Goal: Task Accomplishment & Management: Use online tool/utility

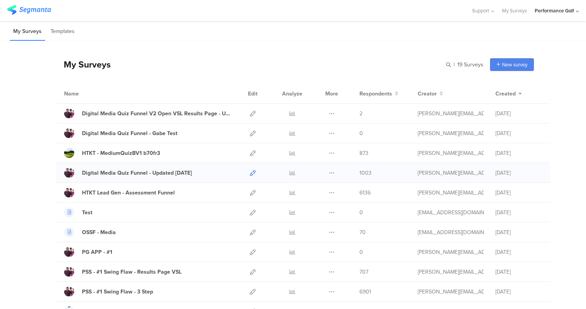
click at [254, 170] on icon at bounding box center [253, 173] width 6 height 6
click at [253, 112] on icon at bounding box center [253, 114] width 6 height 6
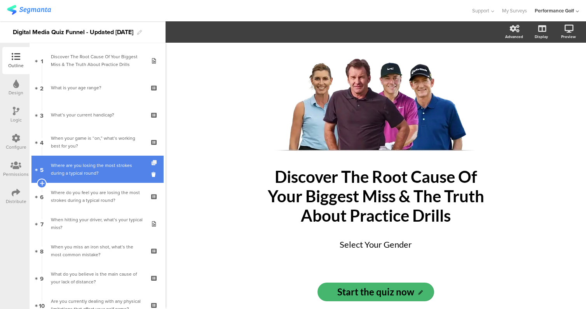
click at [156, 162] on icon at bounding box center [155, 163] width 7 height 5
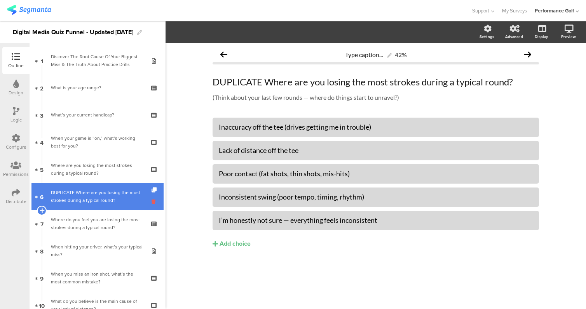
click at [154, 203] on icon at bounding box center [155, 201] width 7 height 7
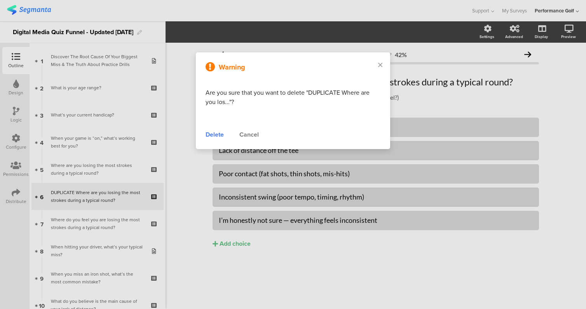
click at [216, 133] on div "Delete" at bounding box center [215, 134] width 18 height 9
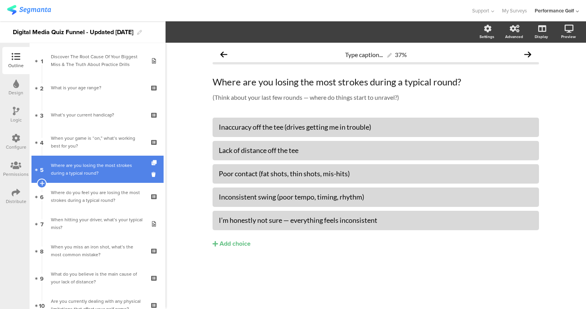
click at [103, 173] on div "Where are you losing the most strokes during a typical round?" at bounding box center [97, 170] width 93 height 16
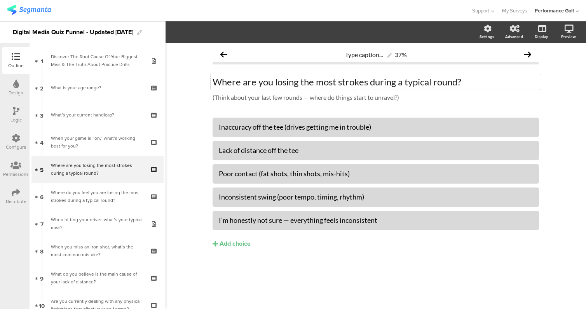
click at [291, 81] on p "Where are you losing the most strokes during a typical round?" at bounding box center [376, 82] width 327 height 12
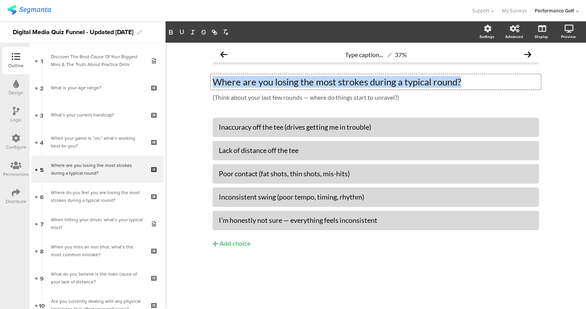
click at [291, 81] on p "Where are you losing the most strokes during a typical round?" at bounding box center [376, 82] width 327 height 12
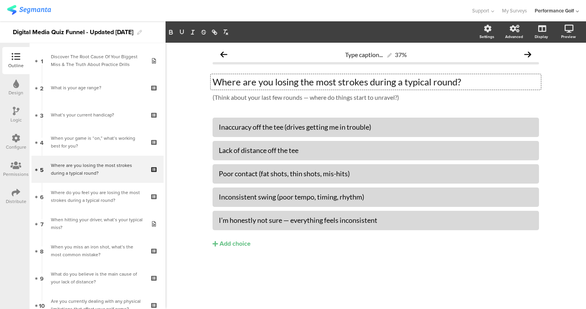
click at [10, 116] on div "Logic" at bounding box center [15, 114] width 27 height 27
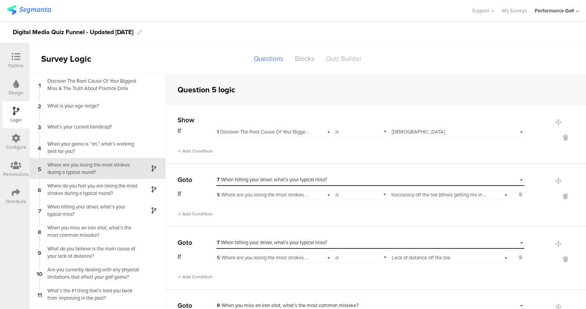
click at [351, 58] on div "Quiz Builder" at bounding box center [343, 59] width 47 height 14
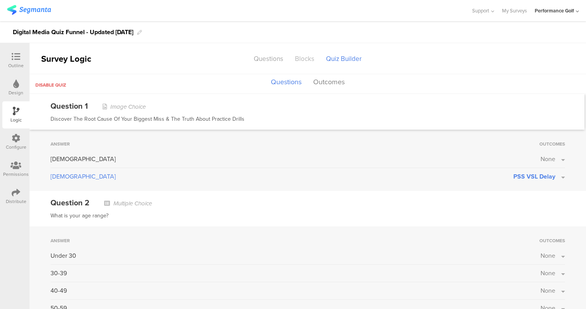
click at [305, 56] on div "Blocks" at bounding box center [304, 59] width 31 height 14
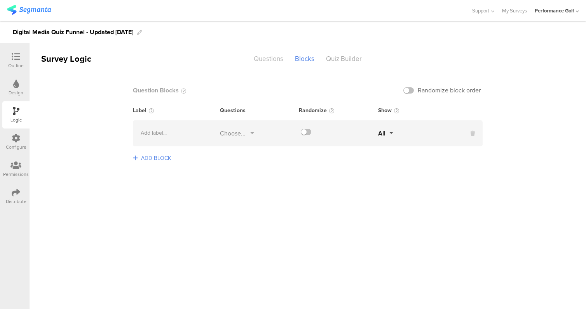
click at [264, 59] on div "Questions" at bounding box center [268, 59] width 41 height 14
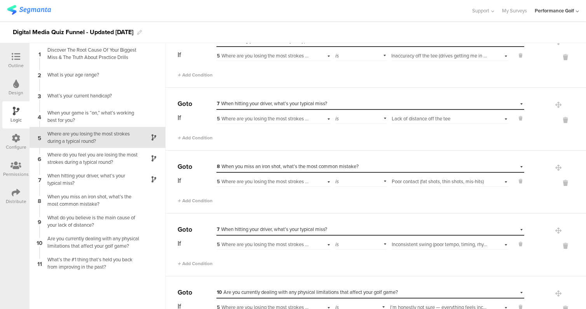
scroll to position [108, 0]
click at [110, 159] on div "Where do you feel you are losing the most strokes during a typical round?" at bounding box center [91, 158] width 97 height 15
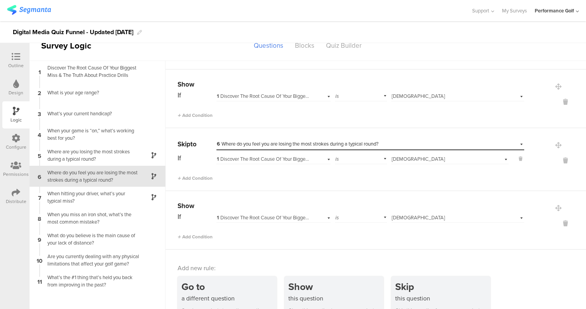
scroll to position [158, 0]
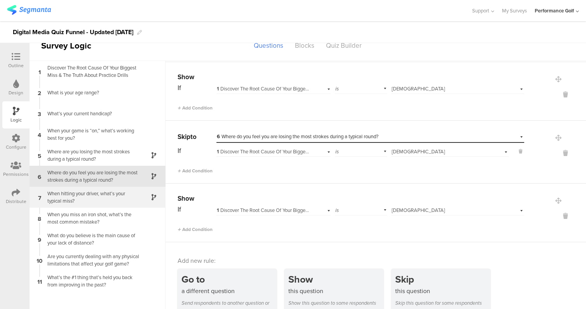
click at [117, 205] on div "7 When hitting your driver, what’s your typical miss?" at bounding box center [98, 197] width 136 height 21
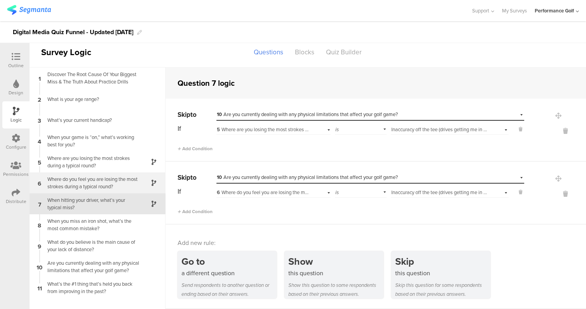
click at [98, 181] on div "Where do you feel you are losing the most strokes during a typical round?" at bounding box center [91, 183] width 97 height 15
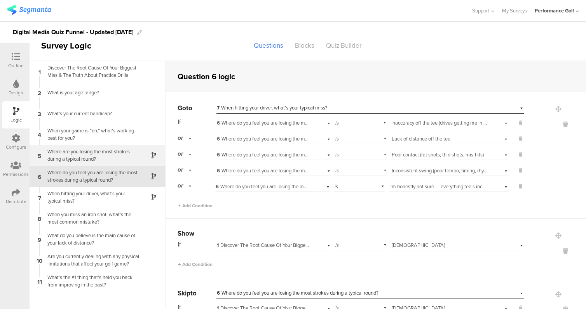
click at [111, 153] on div "Where are you losing the most strokes during a typical round?" at bounding box center [91, 155] width 97 height 15
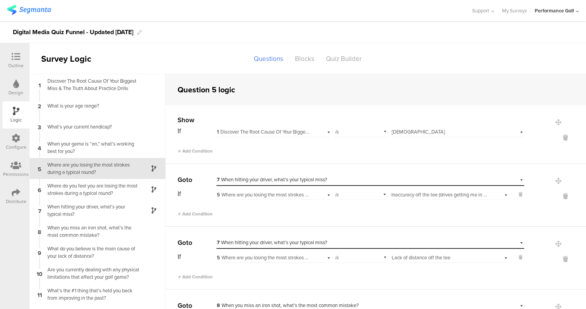
click at [19, 60] on icon at bounding box center [16, 56] width 9 height 9
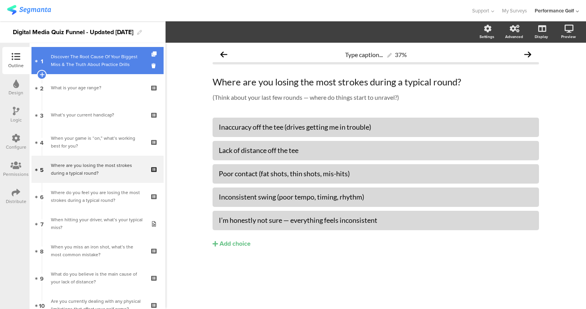
click at [88, 58] on div "Discover The Root Cause Of Your Biggest Miss & The Truth About Practice Drills" at bounding box center [97, 61] width 93 height 16
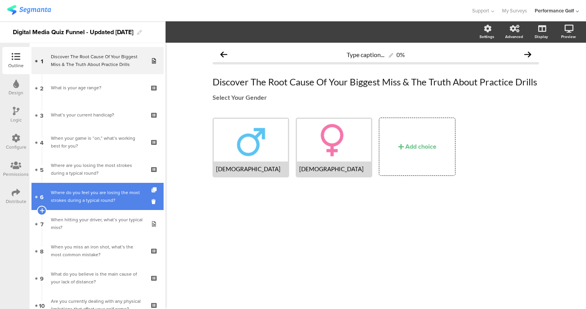
click at [118, 198] on div "Where do you feel you are losing the most strokes during a typical round?" at bounding box center [97, 197] width 93 height 16
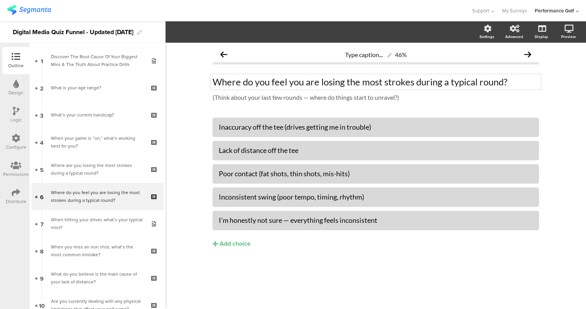
click at [306, 85] on div "Where do you feel you are losing the most strokes during a typical round? Where…" at bounding box center [376, 82] width 330 height 16
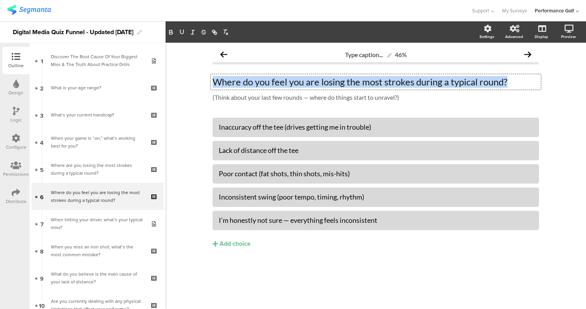
click at [306, 85] on p "Where do you feel you are losing the most strokes during a typical round?" at bounding box center [376, 82] width 327 height 12
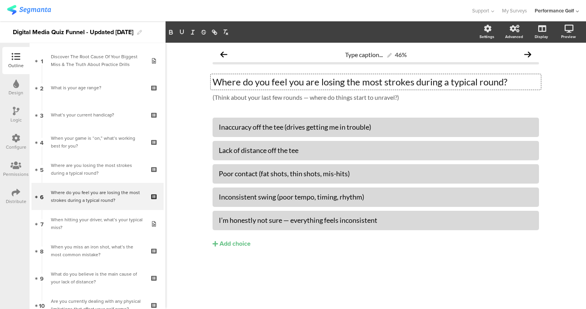
click at [11, 109] on div "Logic" at bounding box center [15, 114] width 27 height 27
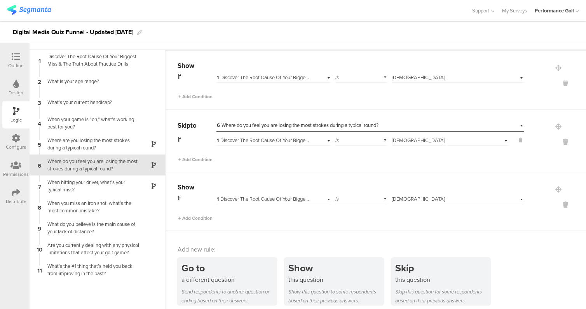
scroll to position [31, 0]
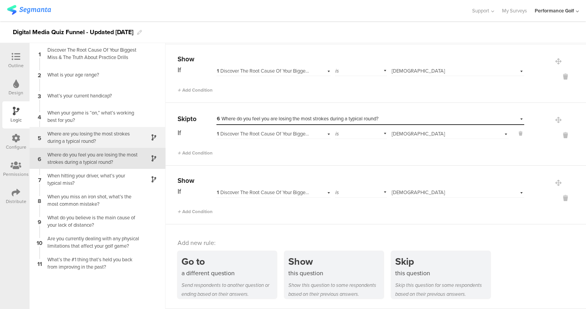
click at [133, 140] on div "Where are you losing the most strokes during a typical round?" at bounding box center [91, 137] width 97 height 15
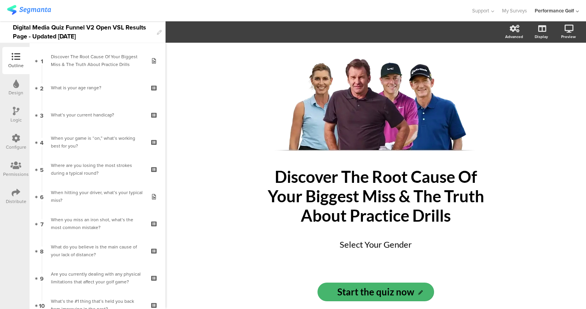
click at [17, 115] on icon at bounding box center [16, 111] width 7 height 9
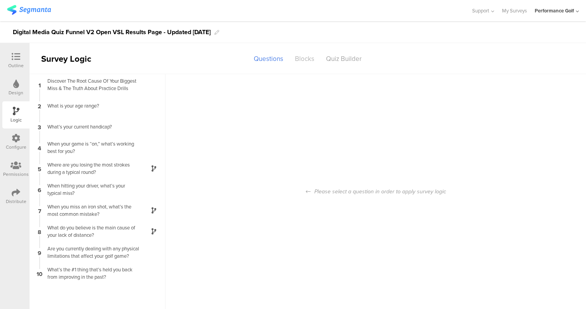
click at [302, 60] on div "Blocks" at bounding box center [304, 59] width 31 height 14
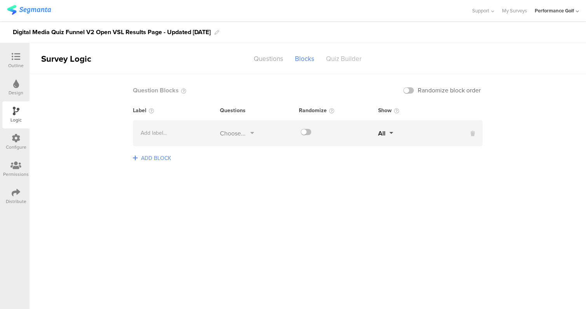
click at [360, 59] on div "Quiz Builder" at bounding box center [343, 59] width 47 height 14
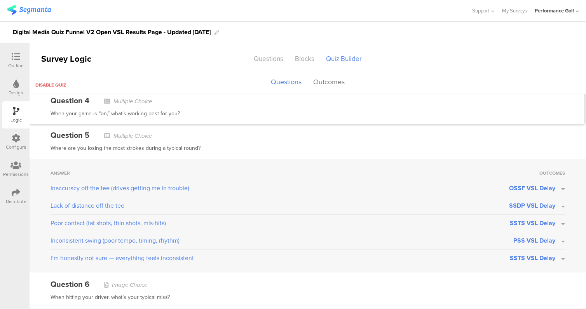
scroll to position [552, 0]
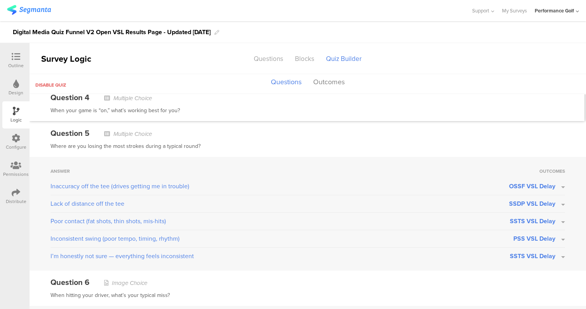
click at [561, 203] on button "SSDP VSL Delay" at bounding box center [537, 203] width 56 height 9
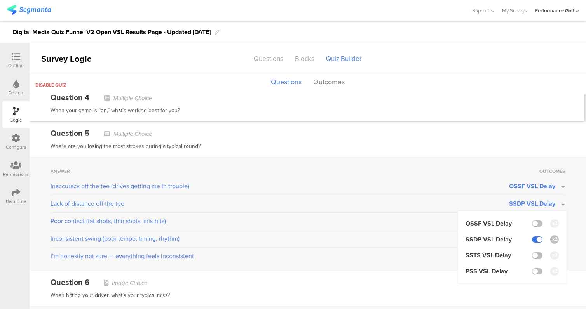
click at [539, 238] on label at bounding box center [537, 240] width 10 height 6
click at [0, 0] on input "checkbox" at bounding box center [0, 0] width 0 height 0
click at [560, 204] on button "None" at bounding box center [553, 203] width 24 height 9
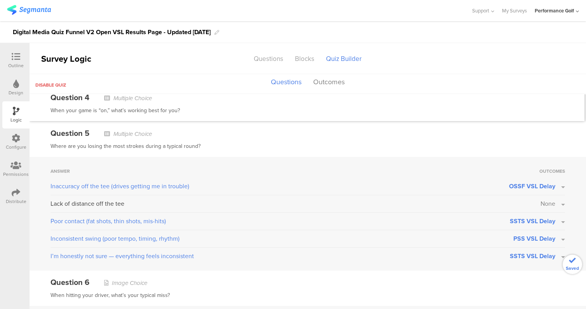
click at [562, 203] on button "None" at bounding box center [553, 203] width 24 height 9
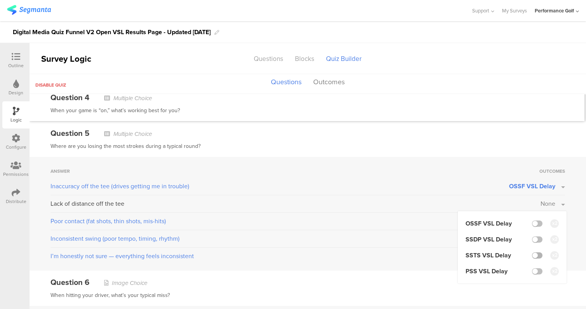
click at [537, 256] on label at bounding box center [537, 256] width 10 height 6
click at [0, 0] on input "checkbox" at bounding box center [0, 0] width 0 height 0
click at [439, 229] on div "Poor contact (fat shots, thin shots, mis-hits) SSTS VSL Delay" at bounding box center [308, 224] width 515 height 14
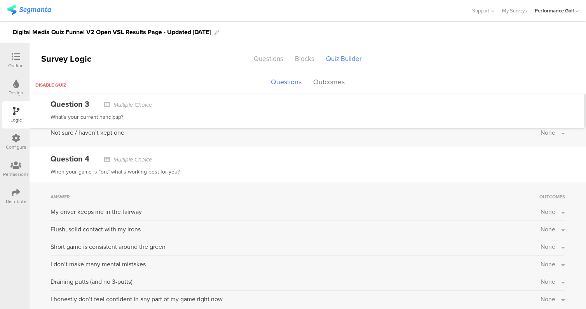
scroll to position [0, 0]
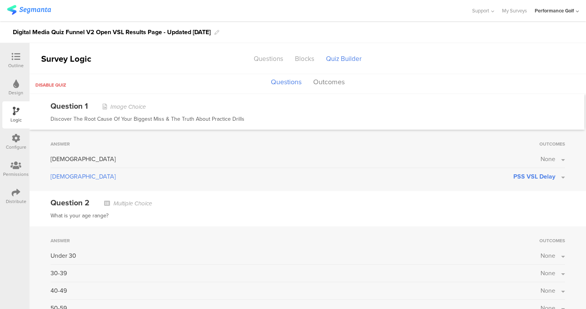
click at [12, 58] on icon at bounding box center [16, 56] width 9 height 9
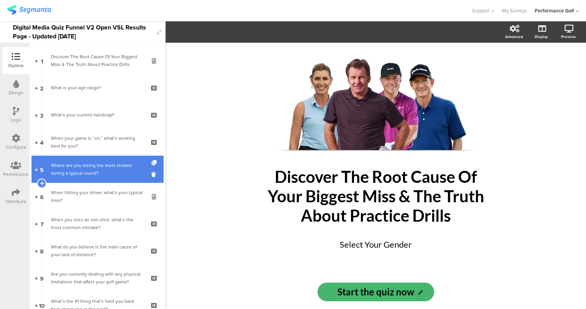
click at [153, 164] on icon at bounding box center [155, 163] width 7 height 5
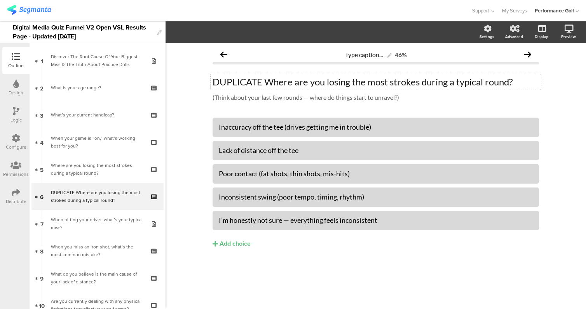
click at [279, 76] on div "DUPLICATE Where are you losing the most strokes during a typical round? DUPLICA…" at bounding box center [376, 82] width 330 height 16
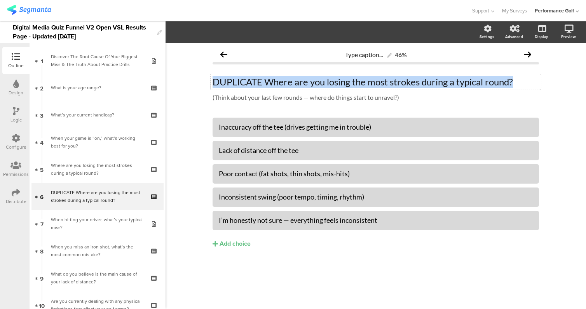
click at [279, 76] on div "DUPLICATE Where are you losing the most strokes during a typical round? DUPLICA…" at bounding box center [376, 82] width 330 height 16
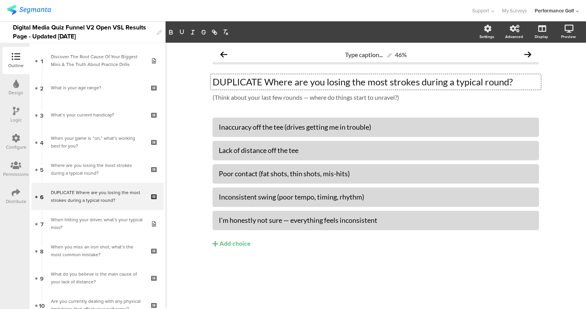
click at [279, 76] on div "DUPLICATE Where are you losing the most strokes during a typical round? DUPLICA…" at bounding box center [376, 82] width 330 height 16
click at [276, 79] on p "DUPLICATE Where are you losing the most strokes during a typical round?" at bounding box center [376, 82] width 327 height 12
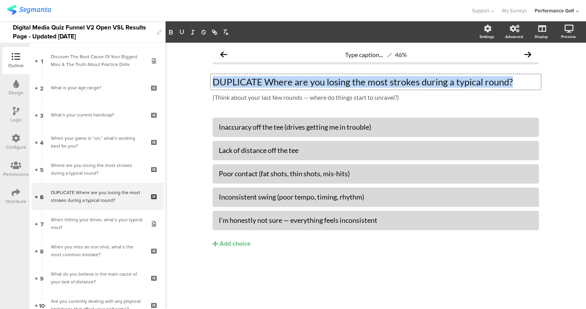
click at [276, 79] on p "DUPLICATE Where are you losing the most strokes during a typical round?" at bounding box center [376, 82] width 327 height 12
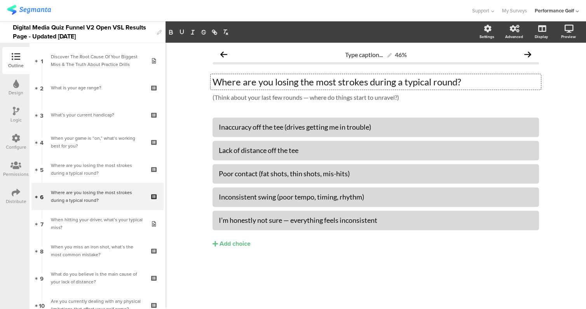
click at [14, 114] on icon at bounding box center [16, 111] width 7 height 9
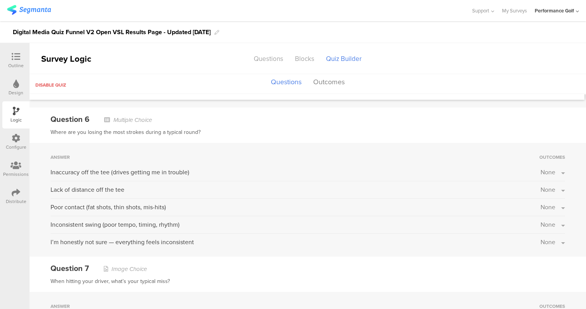
scroll to position [724, 0]
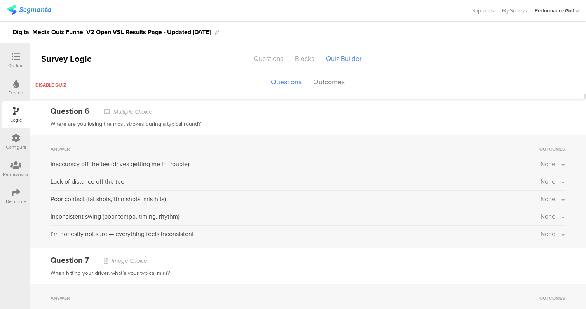
click at [562, 164] on button "None" at bounding box center [553, 164] width 24 height 9
click at [536, 229] on li "PSS VSL Delay" at bounding box center [512, 231] width 93 height 9
click at [533, 233] on label at bounding box center [537, 232] width 10 height 6
click at [0, 0] on input "checkbox" at bounding box center [0, 0] width 0 height 0
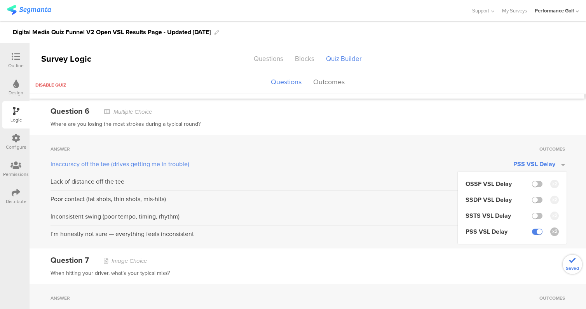
click at [575, 176] on div "Answer Outcomes Inaccuracy off the tee (drives getting me in trouble) PSS VSL D…" at bounding box center [308, 192] width 557 height 114
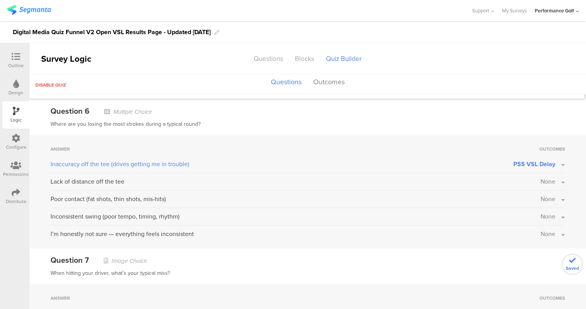
click at [566, 183] on div "Answer Outcomes Inaccuracy off the tee (drives getting me in trouble) PSS VSL D…" at bounding box center [308, 192] width 557 height 114
click at [563, 183] on button "None" at bounding box center [553, 181] width 24 height 9
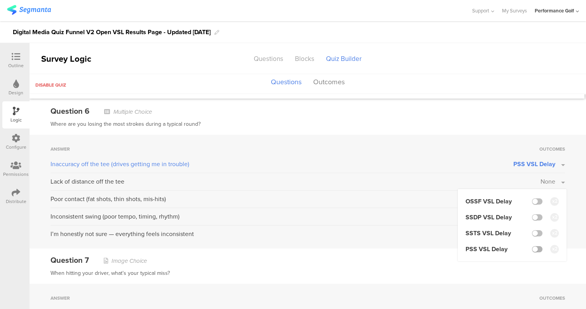
click at [540, 252] on label at bounding box center [537, 249] width 10 height 6
click at [0, 0] on input "checkbox" at bounding box center [0, 0] width 0 height 0
click at [572, 199] on div "Answer Outcomes Inaccuracy off the tee (drives getting me in trouble) PSS VSL D…" at bounding box center [308, 192] width 557 height 114
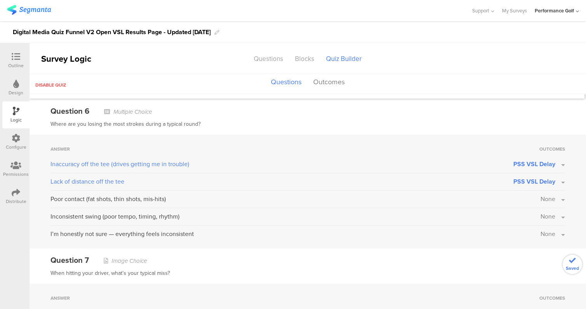
click at [562, 200] on button "None" at bounding box center [553, 199] width 24 height 9
click at [534, 266] on label at bounding box center [537, 267] width 10 height 6
click at [0, 0] on input "checkbox" at bounding box center [0, 0] width 0 height 0
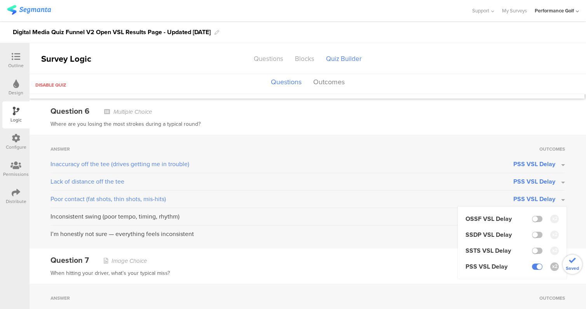
click at [575, 201] on div "Answer Outcomes Inaccuracy off the tee (drives getting me in trouble) PSS VSL D…" at bounding box center [308, 192] width 557 height 114
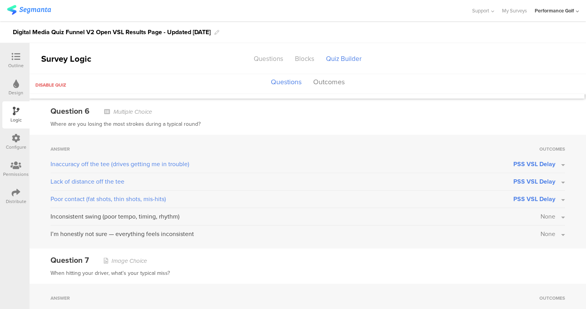
click at [563, 218] on button "None" at bounding box center [553, 216] width 24 height 9
click at [534, 284] on label at bounding box center [537, 284] width 10 height 6
click at [0, 0] on input "checkbox" at bounding box center [0, 0] width 0 height 0
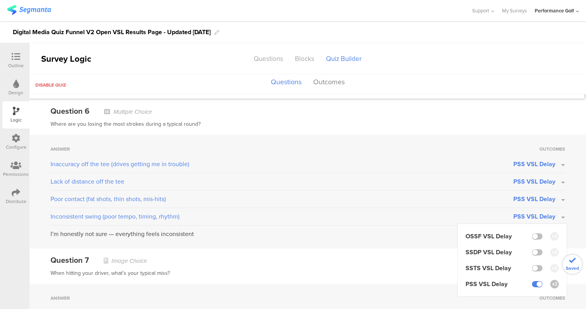
click at [575, 216] on div "Answer Outcomes Inaccuracy off the tee (drives getting me in trouble) PSS VSL D…" at bounding box center [308, 192] width 557 height 114
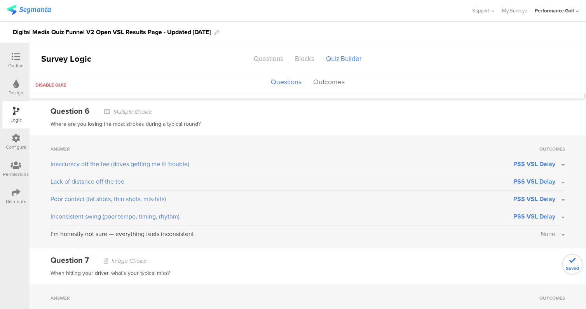
click at [560, 235] on button "None" at bounding box center [553, 234] width 24 height 9
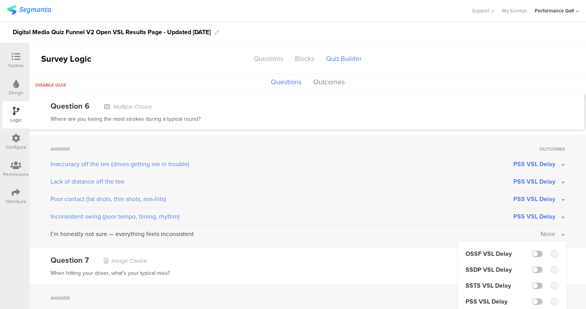
scroll to position [731, 0]
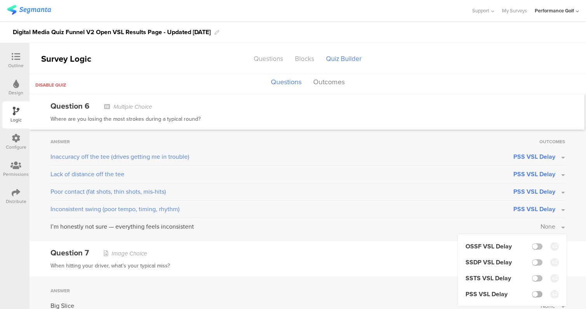
click at [536, 296] on label at bounding box center [537, 295] width 10 height 6
click at [0, 0] on input "checkbox" at bounding box center [0, 0] width 0 height 0
click at [430, 227] on div "I’m honestly not sure — everything feels inconsistent" at bounding box center [282, 226] width 463 height 9
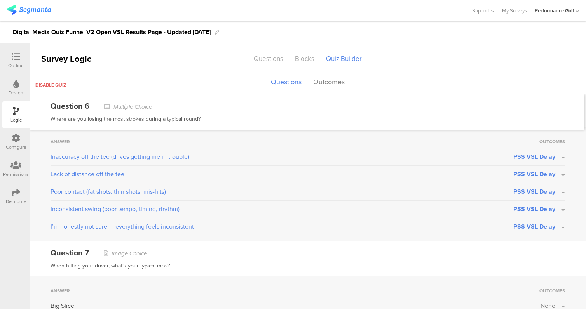
click at [18, 66] on div "Outline" at bounding box center [16, 65] width 16 height 7
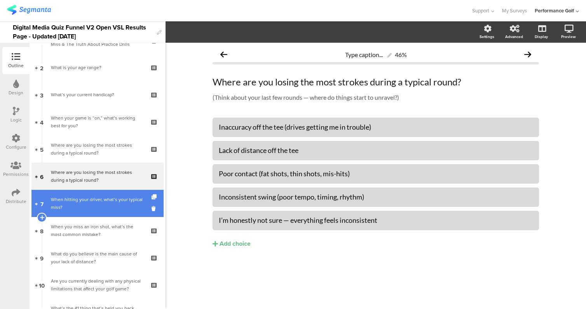
scroll to position [191, 0]
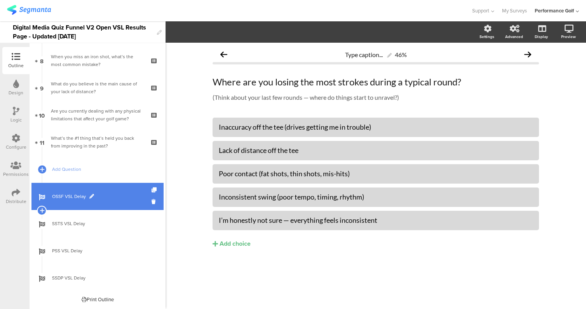
click at [107, 192] on link "OSSF VSL Delay" at bounding box center [97, 196] width 132 height 27
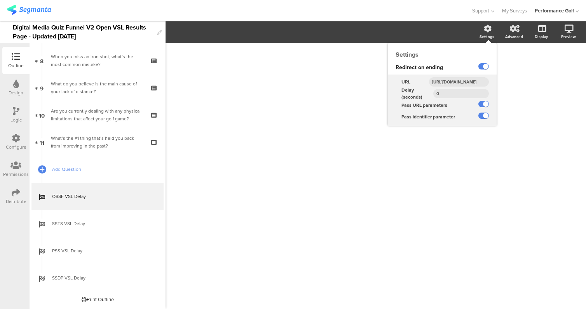
click at [489, 27] on icon at bounding box center [488, 29] width 8 height 8
click at [488, 26] on icon at bounding box center [488, 29] width 8 height 8
click at [455, 83] on input "[URL][DOMAIN_NAME]" at bounding box center [459, 81] width 60 height 9
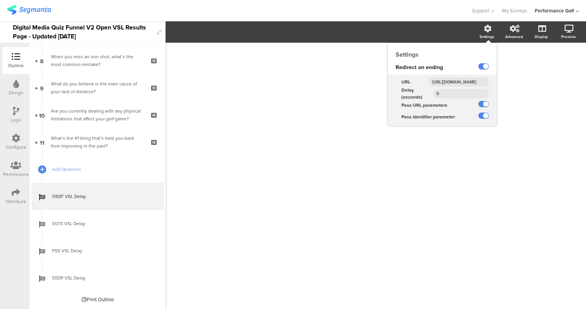
paste input "text"
type input "[URL][DOMAIN_NAME]"
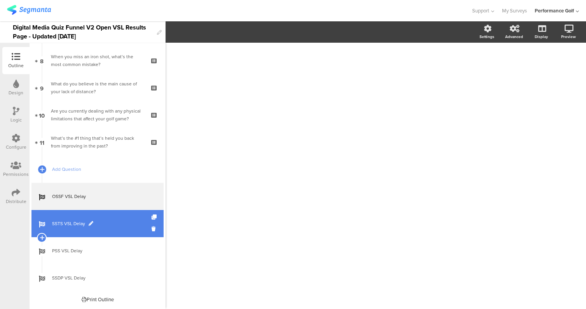
click at [115, 224] on span "SSTS VSL Delay" at bounding box center [102, 224] width 100 height 8
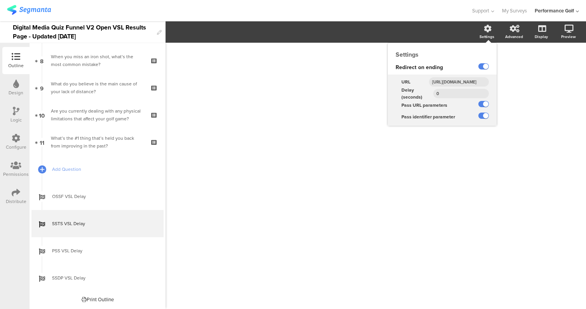
click at [489, 32] on icon at bounding box center [488, 29] width 8 height 8
click at [457, 81] on input "[URL][DOMAIN_NAME]" at bounding box center [459, 81] width 60 height 9
paste input "text"
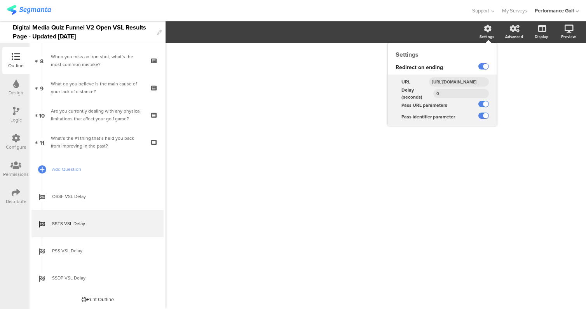
scroll to position [0, 125]
type input "[URL][DOMAIN_NAME]"
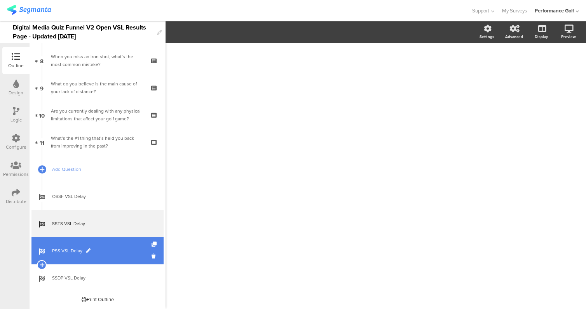
click at [72, 253] on span "PSS VSL Delay" at bounding box center [102, 251] width 100 height 8
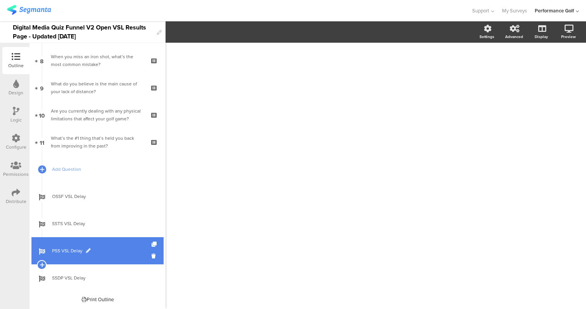
click at [126, 244] on link "PSS VSL Delay" at bounding box center [97, 251] width 132 height 27
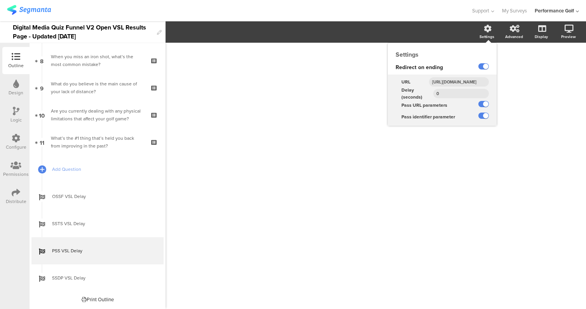
click at [489, 30] on icon at bounding box center [488, 29] width 8 height 8
click at [460, 85] on input "[URL][DOMAIN_NAME]" at bounding box center [459, 81] width 60 height 9
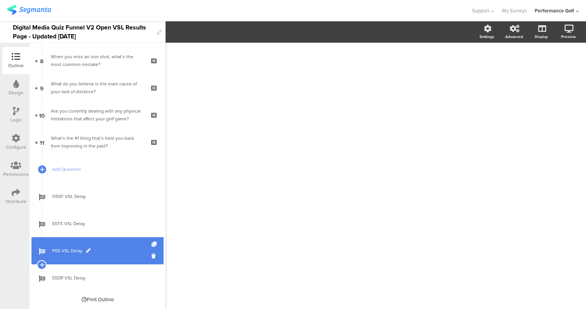
click at [89, 248] on span "PSS VSL Delay" at bounding box center [102, 251] width 100 height 8
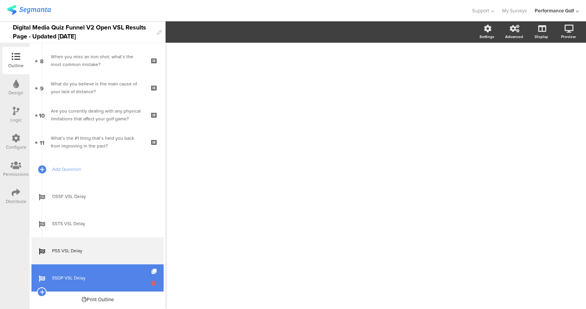
click at [153, 284] on icon at bounding box center [155, 283] width 7 height 7
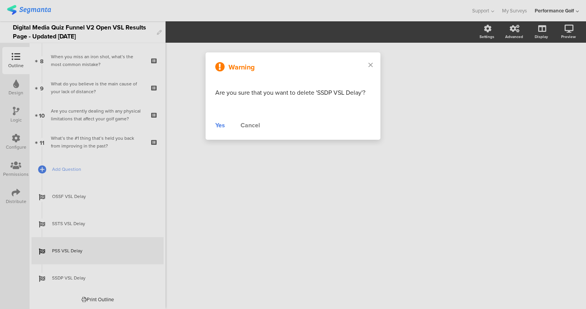
click at [217, 123] on div "Yes" at bounding box center [220, 125] width 10 height 9
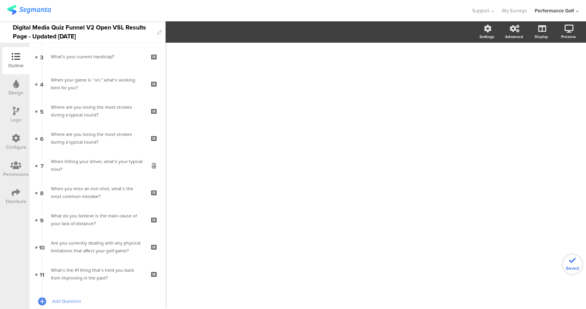
scroll to position [0, 0]
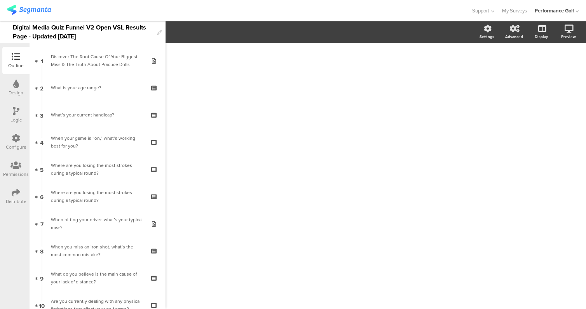
click at [15, 116] on div at bounding box center [16, 112] width 7 height 10
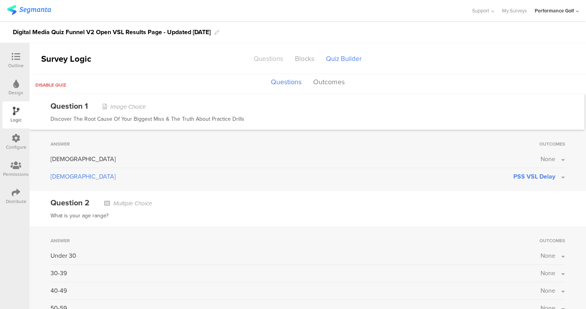
click at [264, 62] on div "Questions" at bounding box center [268, 59] width 41 height 14
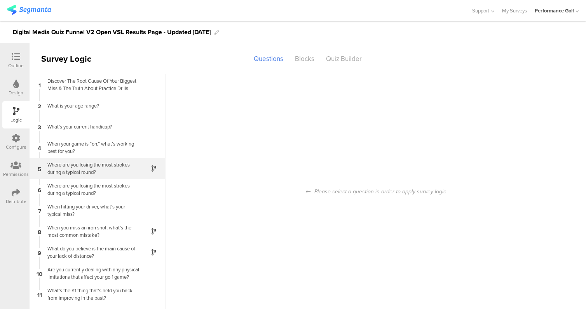
click at [79, 171] on div "Where are you losing the most strokes during a typical round?" at bounding box center [91, 168] width 97 height 15
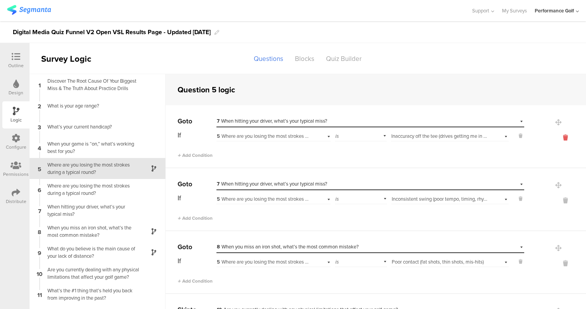
click at [564, 138] on icon at bounding box center [565, 137] width 19 height 9
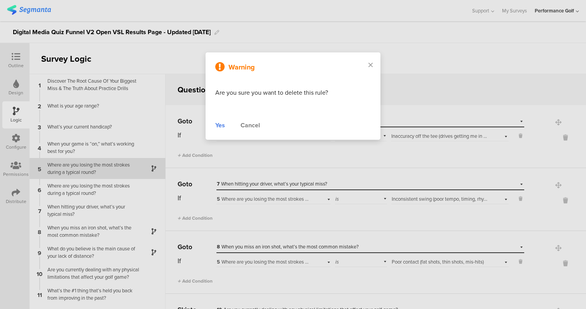
click at [224, 126] on div "Yes" at bounding box center [220, 125] width 10 height 9
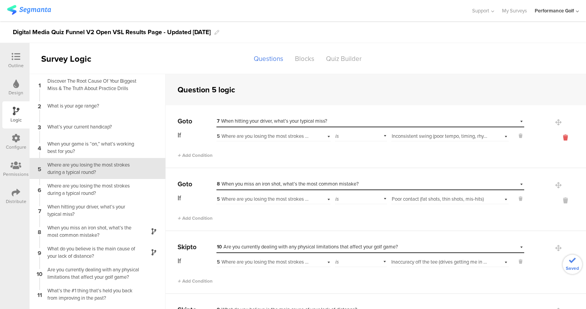
click at [567, 135] on icon at bounding box center [565, 137] width 19 height 9
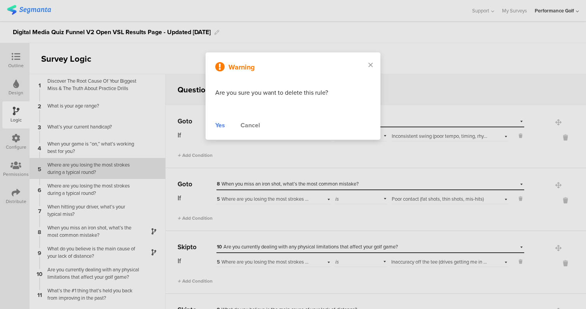
click at [224, 125] on div "Yes" at bounding box center [220, 125] width 10 height 9
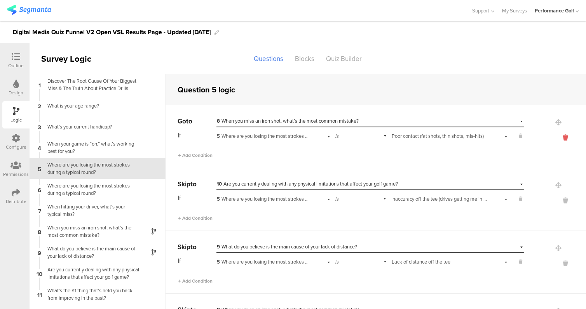
click at [568, 138] on icon at bounding box center [565, 137] width 19 height 9
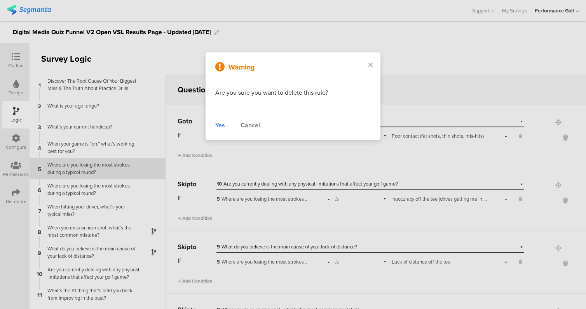
click at [224, 124] on div "Yes" at bounding box center [220, 125] width 10 height 9
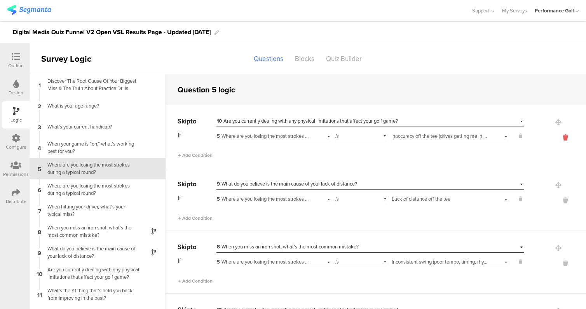
click at [566, 139] on icon at bounding box center [565, 137] width 19 height 9
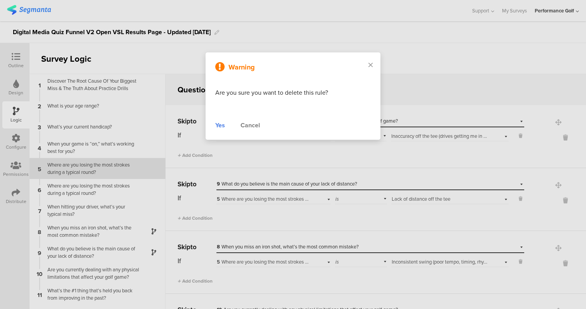
click at [219, 123] on div "Yes" at bounding box center [220, 125] width 10 height 9
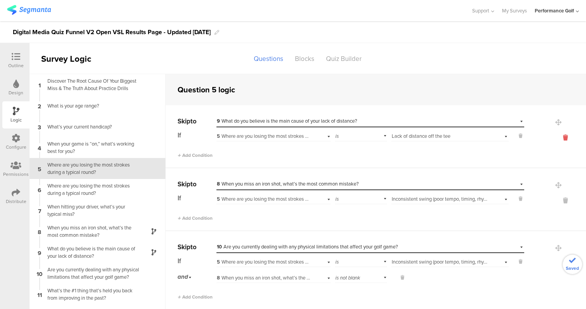
click at [563, 140] on icon at bounding box center [565, 137] width 19 height 9
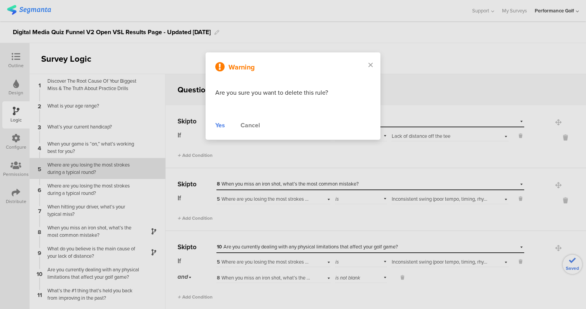
click at [219, 126] on div "Yes" at bounding box center [220, 125] width 10 height 9
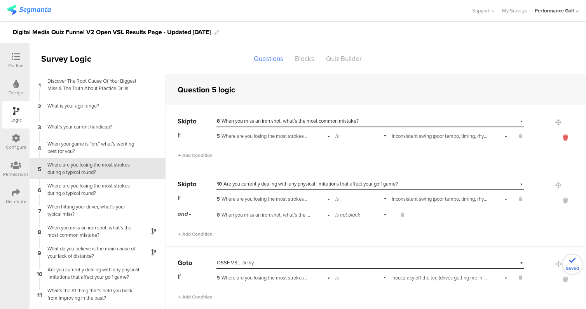
click at [567, 135] on icon at bounding box center [565, 137] width 19 height 9
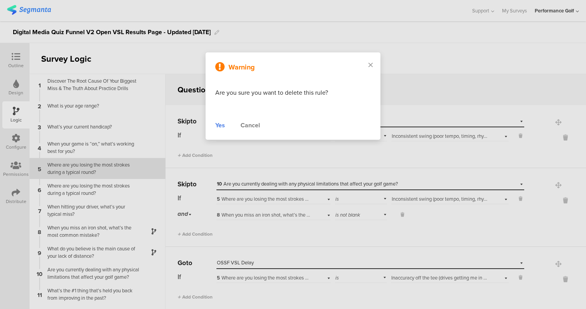
click at [216, 124] on div "Yes" at bounding box center [220, 125] width 10 height 9
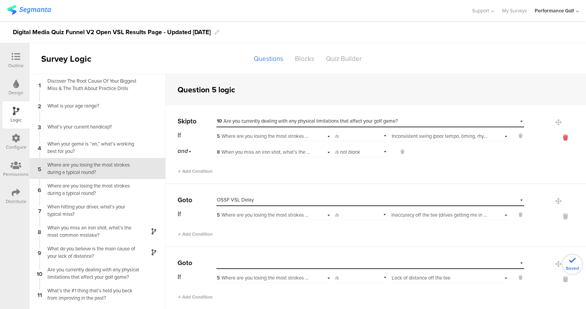
click at [564, 137] on icon at bounding box center [565, 137] width 19 height 9
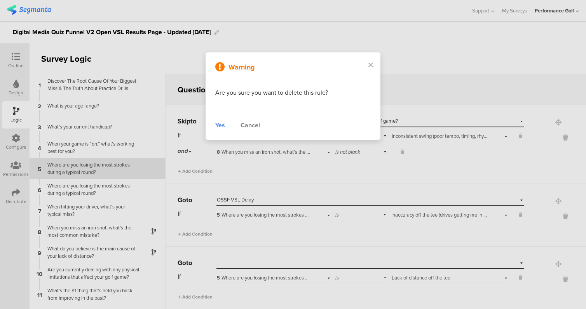
click at [219, 124] on div "Yes" at bounding box center [220, 125] width 10 height 9
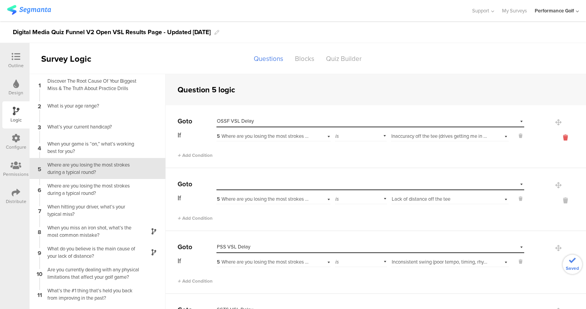
click at [566, 139] on icon at bounding box center [565, 137] width 19 height 9
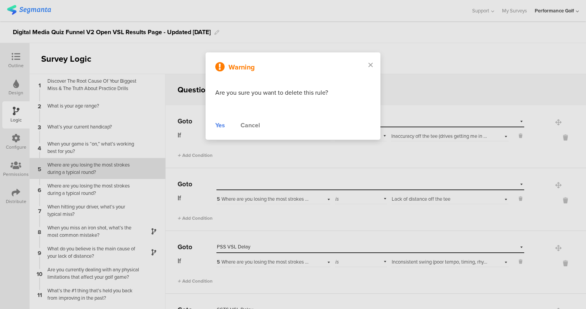
click at [218, 123] on div "Yes" at bounding box center [220, 125] width 10 height 9
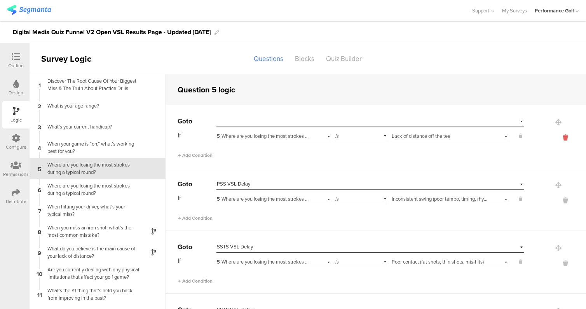
click at [565, 140] on icon at bounding box center [565, 137] width 19 height 9
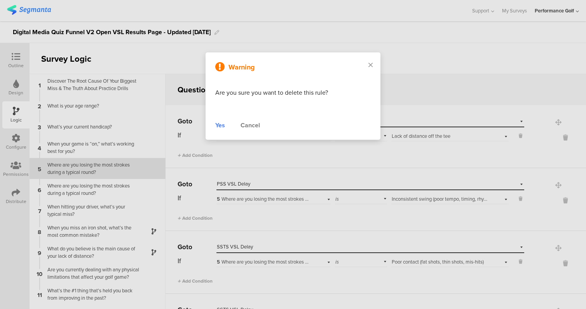
click at [219, 126] on div "Yes" at bounding box center [220, 125] width 10 height 9
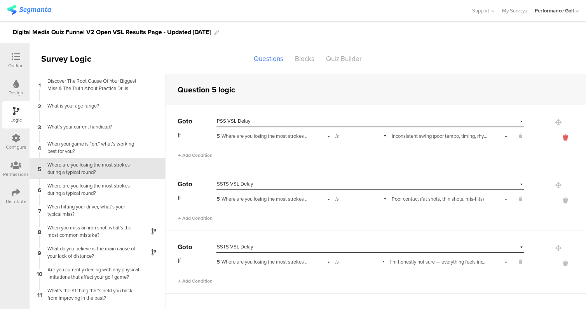
click at [565, 135] on icon at bounding box center [565, 137] width 19 height 9
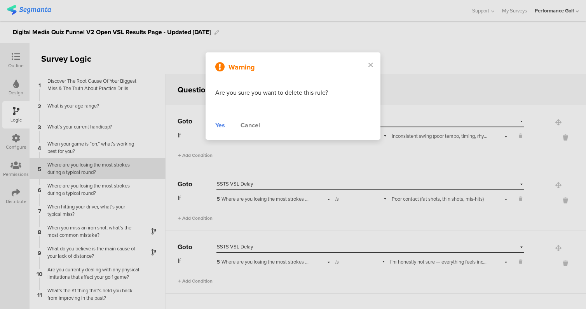
click at [220, 122] on div "Yes" at bounding box center [220, 125] width 10 height 9
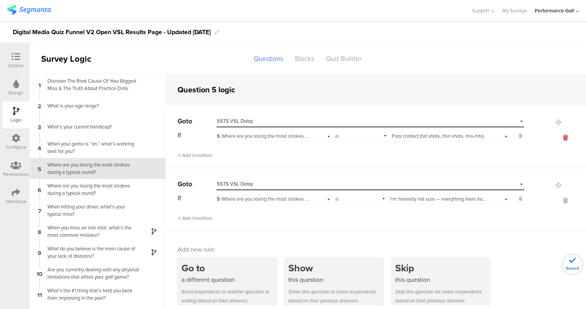
click at [567, 137] on icon at bounding box center [565, 137] width 19 height 9
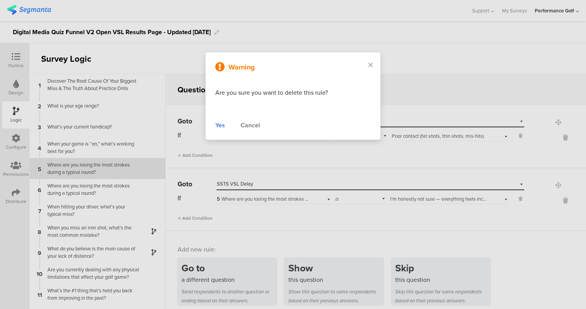
click at [219, 124] on div "Yes" at bounding box center [220, 125] width 10 height 9
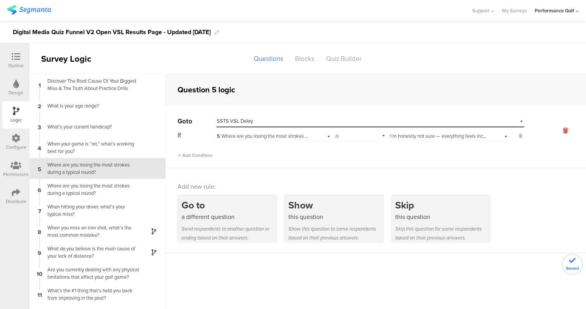
click at [566, 131] on icon at bounding box center [565, 130] width 19 height 9
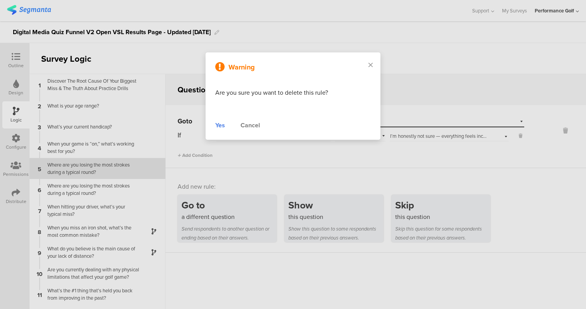
click at [217, 126] on div "Yes" at bounding box center [220, 125] width 10 height 9
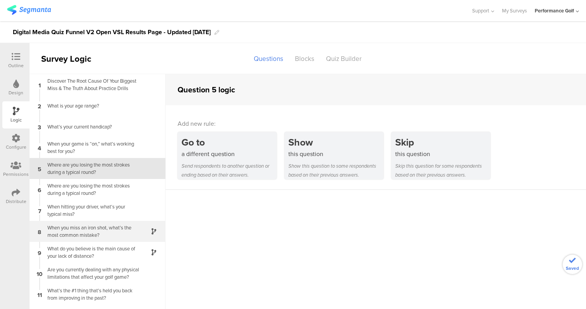
click at [121, 227] on div "When you miss an iron shot, what’s the most common mistake?" at bounding box center [91, 231] width 97 height 15
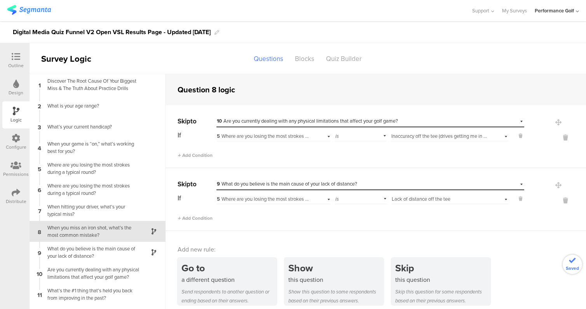
scroll to position [7, 0]
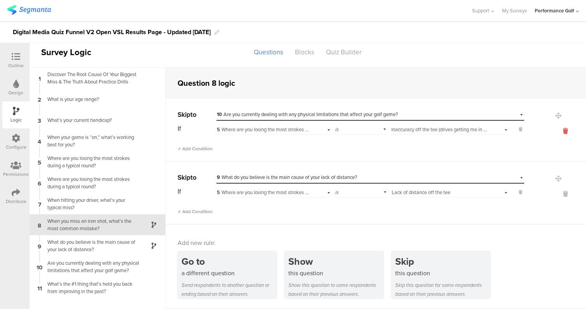
click at [568, 134] on icon at bounding box center [565, 131] width 19 height 9
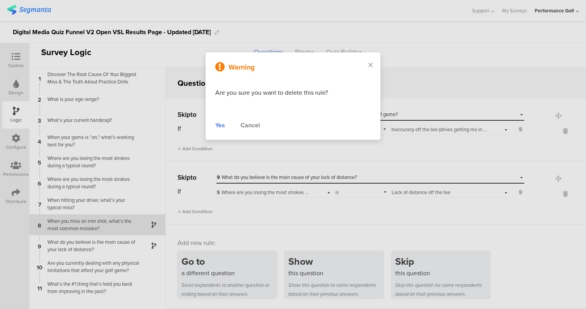
click at [219, 127] on div "Yes" at bounding box center [220, 125] width 10 height 9
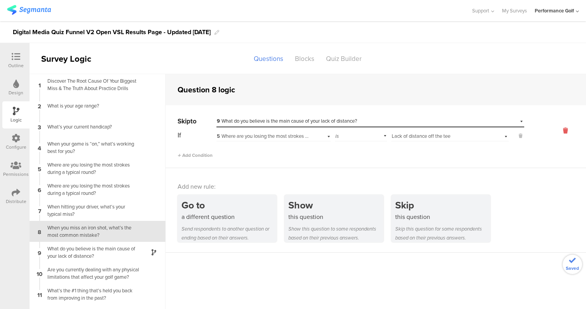
click at [567, 131] on icon at bounding box center [565, 130] width 19 height 9
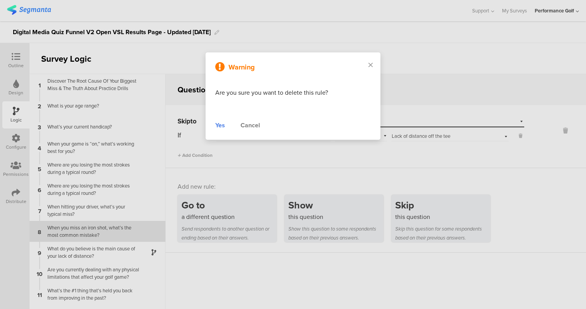
click at [223, 125] on div "Yes" at bounding box center [220, 125] width 10 height 9
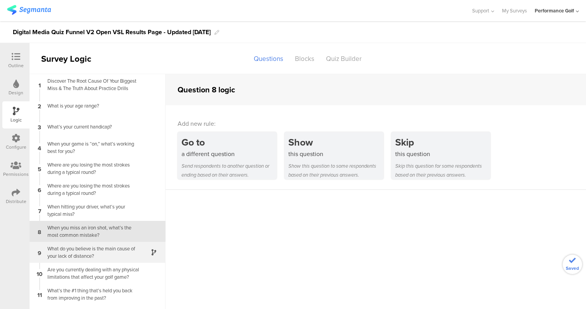
click at [142, 256] on div at bounding box center [149, 252] width 19 height 9
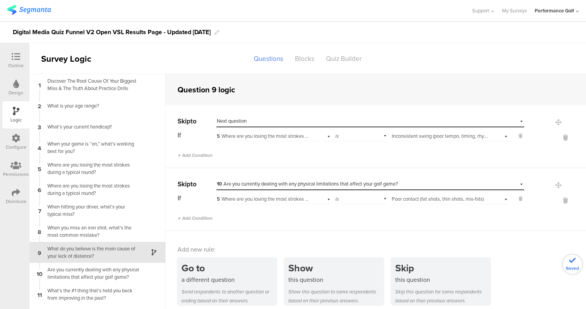
scroll to position [7, 0]
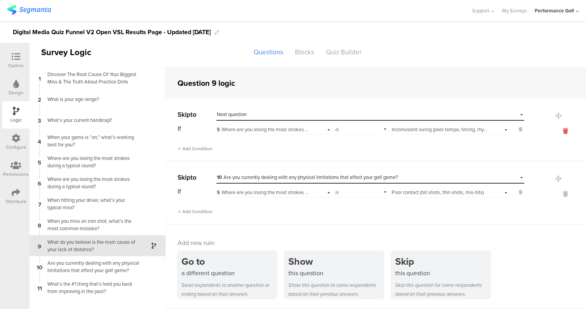
click at [565, 128] on icon at bounding box center [565, 131] width 19 height 9
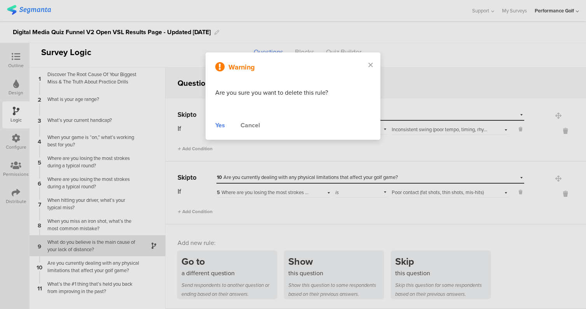
click at [222, 126] on div "Yes" at bounding box center [220, 125] width 10 height 9
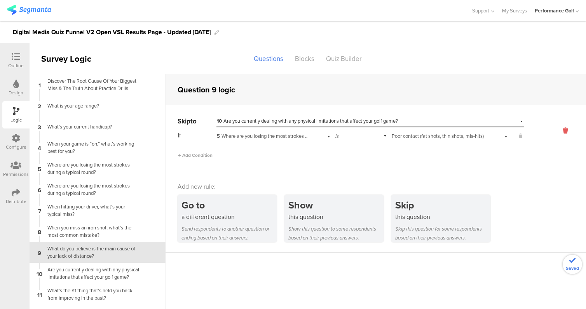
click at [566, 134] on icon at bounding box center [565, 130] width 19 height 9
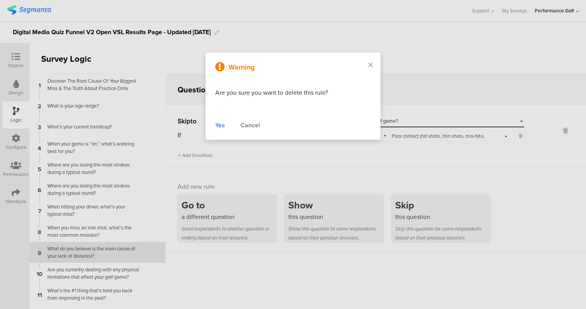
click at [221, 128] on div "Yes" at bounding box center [220, 125] width 10 height 9
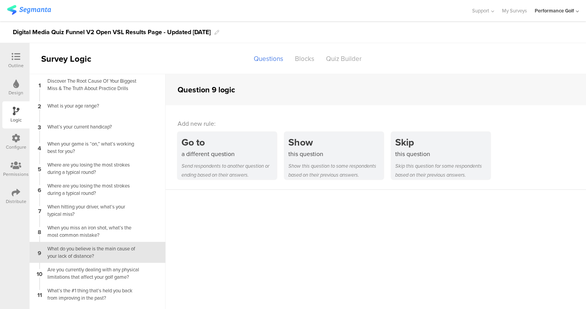
click at [12, 56] on icon at bounding box center [16, 56] width 9 height 9
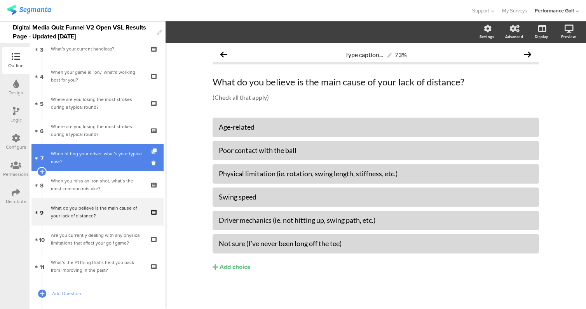
scroll to position [19, 0]
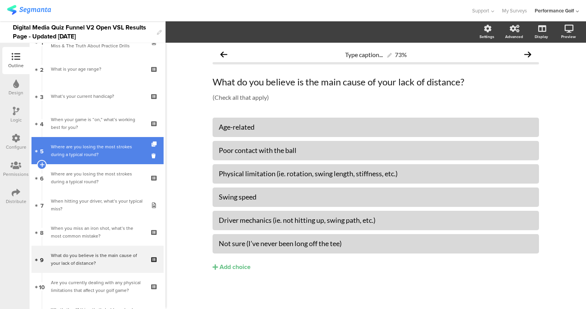
click at [90, 153] on div "Where are you losing the most strokes during a typical round?" at bounding box center [97, 151] width 93 height 16
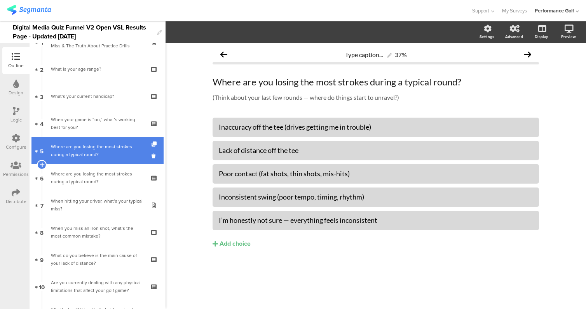
click at [108, 154] on div "Where are you losing the most strokes during a typical round?" at bounding box center [97, 151] width 93 height 16
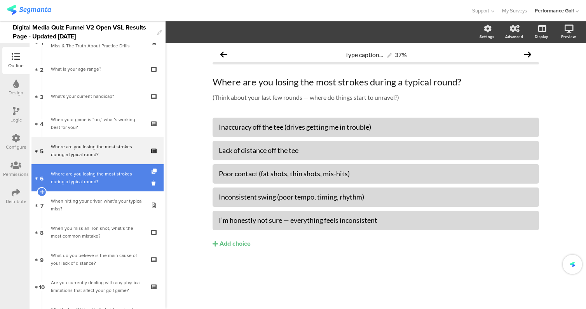
click at [116, 173] on div "Where are you losing the most strokes during a typical round?" at bounding box center [97, 178] width 93 height 16
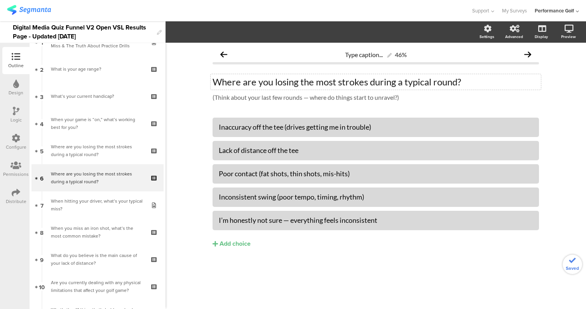
click at [295, 85] on div "Where are you losing the most strokes during a typical round? Where are you los…" at bounding box center [376, 82] width 330 height 16
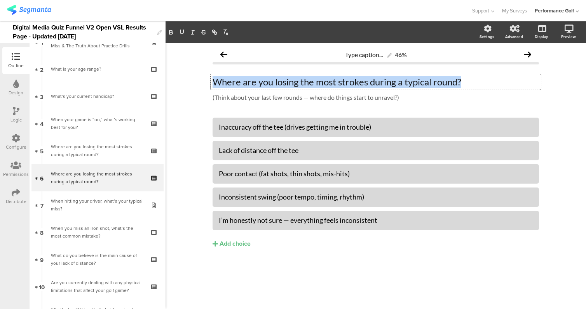
click at [295, 85] on p "Where are you losing the most strokes during a typical round?" at bounding box center [376, 82] width 327 height 12
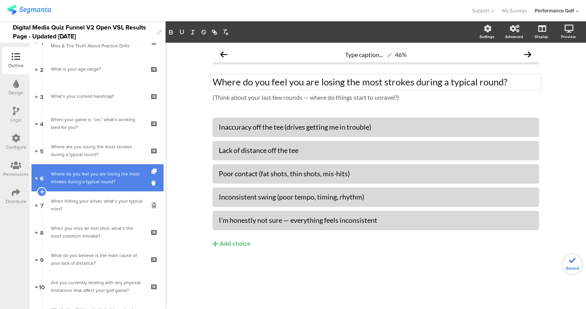
click at [123, 185] on div "Where do you feel you are losing the most strokes during a typical round?" at bounding box center [97, 178] width 93 height 16
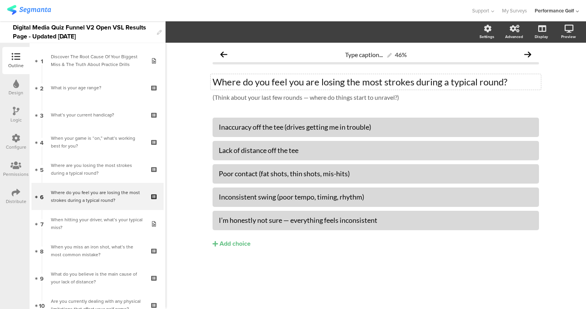
click at [13, 107] on icon at bounding box center [16, 111] width 7 height 9
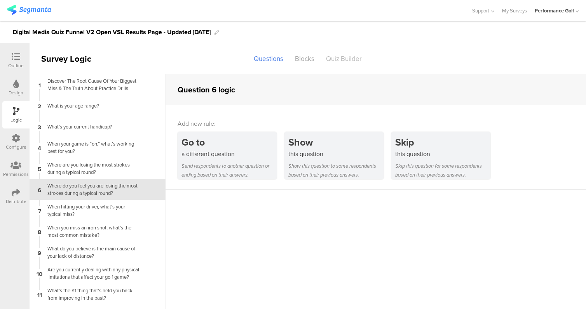
click at [348, 59] on div "Quiz Builder" at bounding box center [343, 59] width 47 height 14
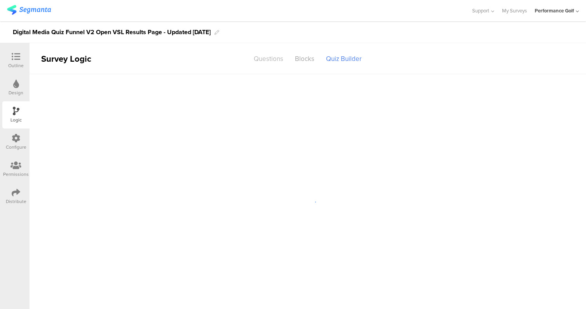
click at [262, 63] on div "Questions" at bounding box center [268, 59] width 41 height 14
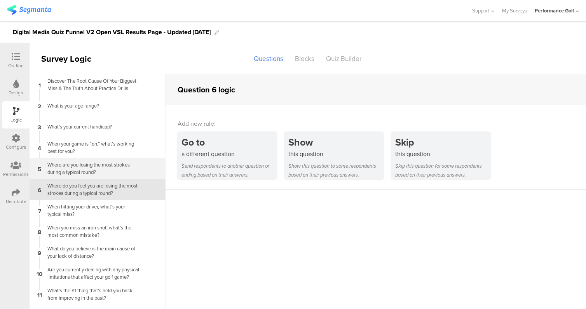
click at [116, 167] on div "Where are you losing the most strokes during a typical round?" at bounding box center [91, 168] width 97 height 15
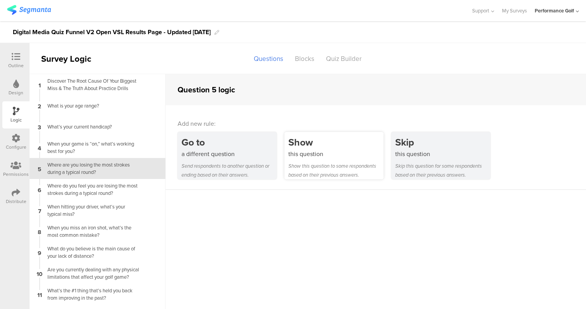
click at [329, 145] on div "Show" at bounding box center [335, 142] width 95 height 14
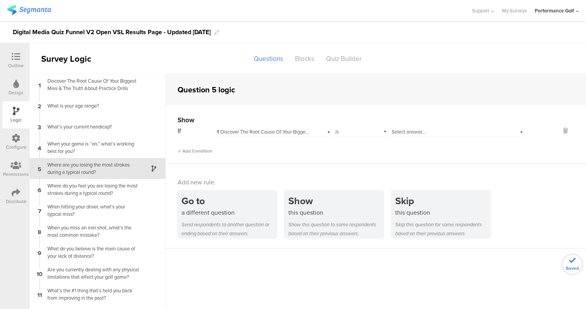
click at [425, 131] on span "Select answer..." at bounding box center [409, 131] width 34 height 7
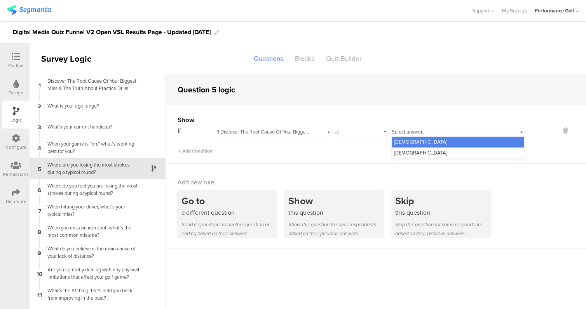
click at [413, 143] on div "[DEMOGRAPHIC_DATA]" at bounding box center [458, 142] width 132 height 11
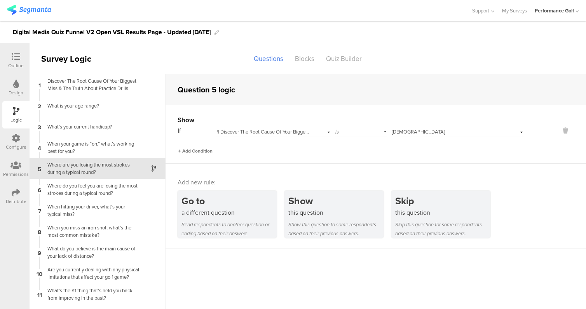
click at [197, 149] on span "Add Condition" at bounding box center [195, 151] width 35 height 7
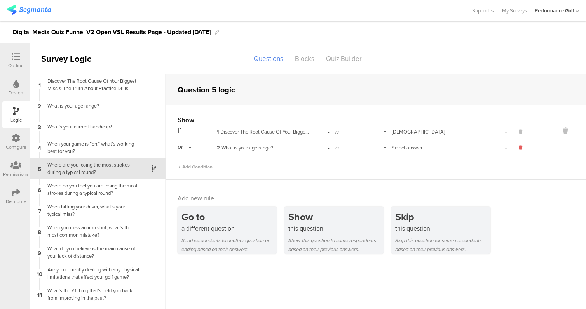
click at [517, 145] on button at bounding box center [517, 147] width 16 height 7
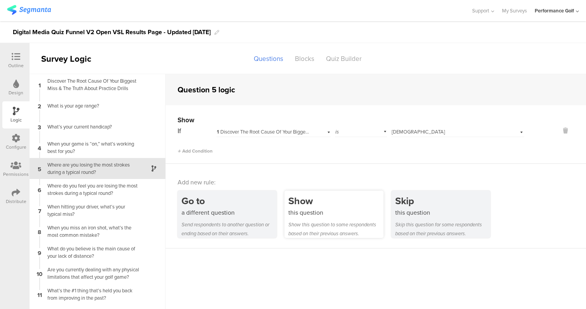
click at [332, 208] on div "Show" at bounding box center [335, 201] width 95 height 14
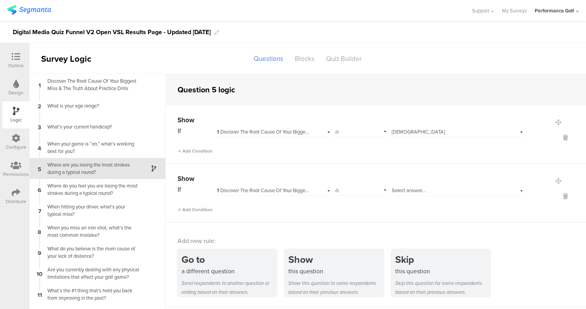
click at [432, 191] on div "Select answer..." at bounding box center [447, 190] width 110 height 7
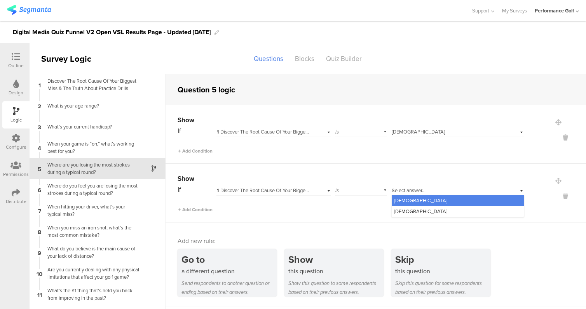
click at [352, 209] on div "Add Condition" at bounding box center [351, 207] width 347 height 14
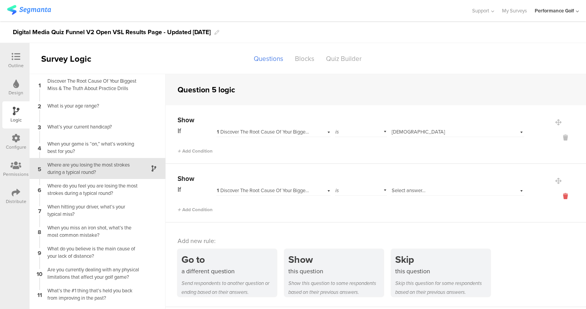
click at [566, 194] on icon at bounding box center [565, 196] width 19 height 9
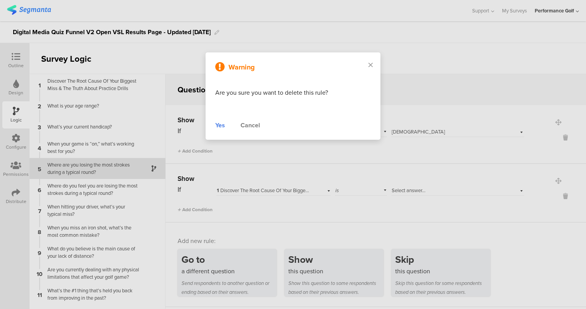
click at [225, 129] on div "Yes" at bounding box center [220, 125] width 10 height 9
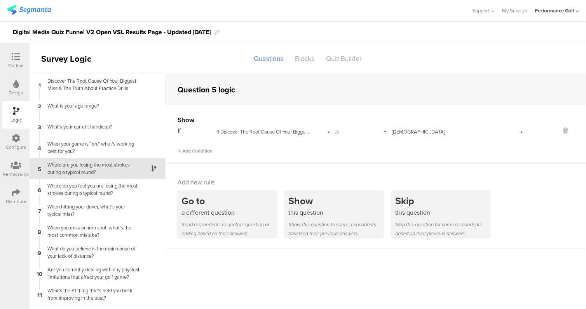
click at [309, 132] on span "1 Discover The Root Cause Of Your Biggest Miss & The Truth About Practice Drills" at bounding box center [304, 131] width 175 height 7
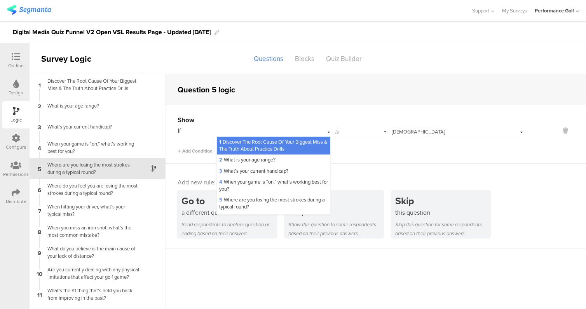
click at [301, 143] on span "1 Discover The Root Cause Of Your Biggest Miss & The Truth About Practice Drills" at bounding box center [273, 145] width 108 height 14
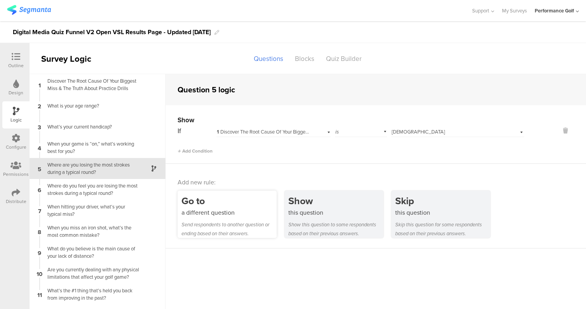
click at [232, 203] on div "Go to" at bounding box center [229, 201] width 95 height 14
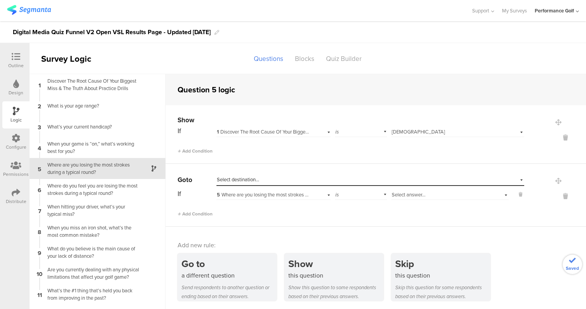
click at [269, 184] on div "Select destination..." at bounding box center [371, 180] width 308 height 12
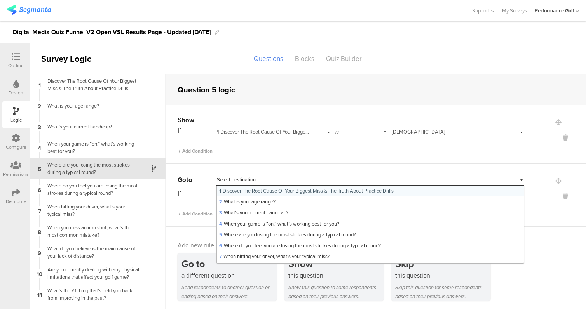
click at [193, 206] on div "Add Condition" at bounding box center [351, 211] width 347 height 14
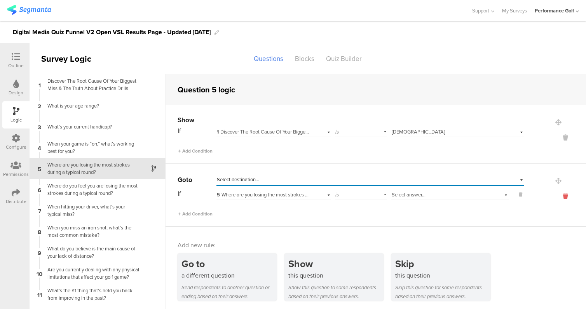
click at [565, 193] on icon at bounding box center [565, 196] width 19 height 9
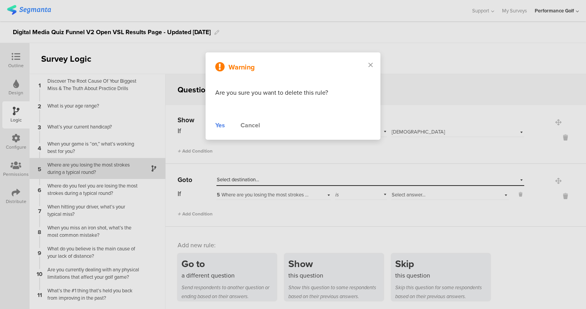
click at [217, 123] on div "Yes" at bounding box center [220, 125] width 10 height 9
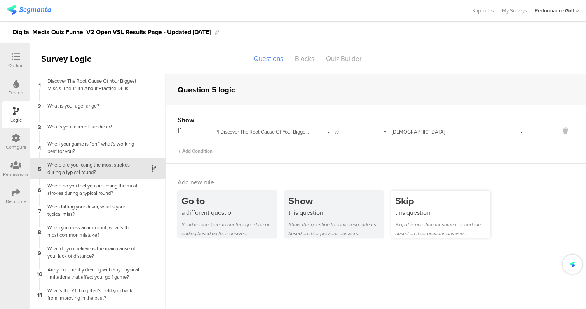
click at [404, 221] on div "Skip this question Skip this question for some respondents based on their previ…" at bounding box center [441, 214] width 99 height 47
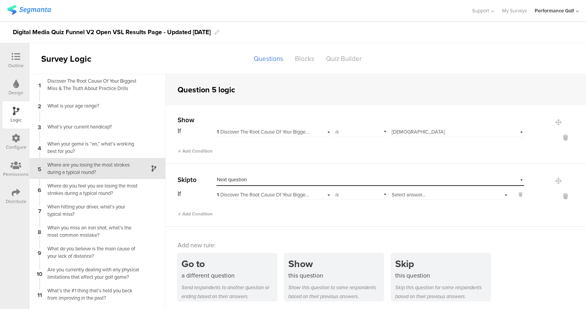
click at [420, 197] on span "Select answer..." at bounding box center [409, 194] width 34 height 7
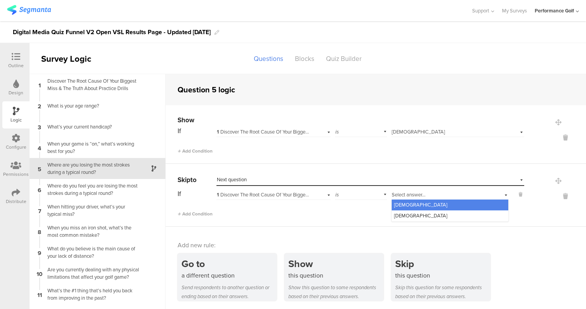
click at [414, 206] on div "[DEMOGRAPHIC_DATA]" at bounding box center [450, 205] width 117 height 11
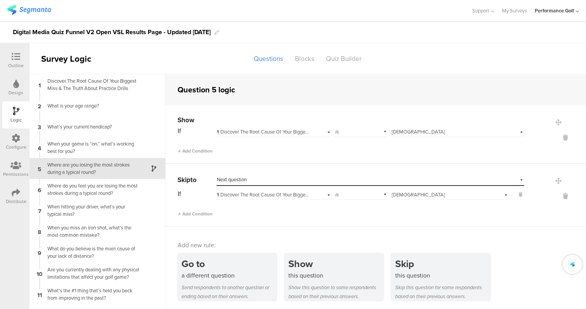
click at [310, 195] on span "1 Discover The Root Cause Of Your Biggest Miss & The Truth About Practice Drills" at bounding box center [304, 194] width 175 height 7
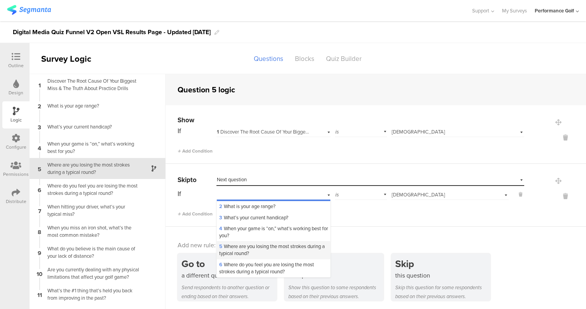
scroll to position [18, 0]
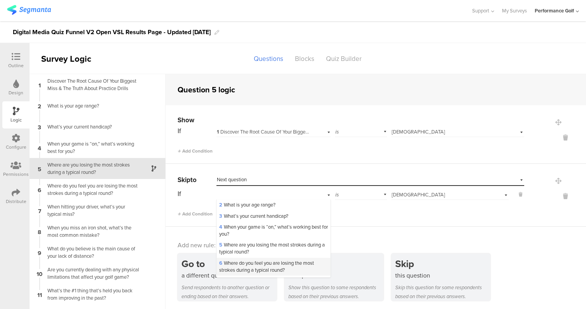
click at [283, 264] on span "6 Where do you feel you are losing the most strokes during a typical round?" at bounding box center [266, 267] width 95 height 14
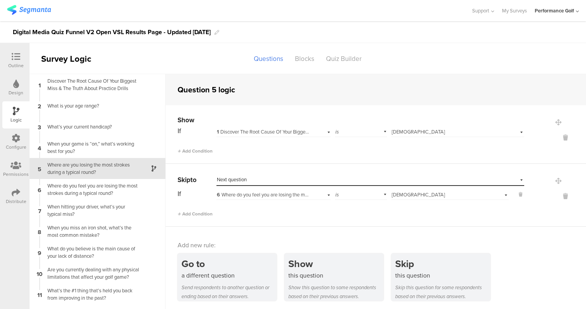
click at [329, 225] on div "Skip to Select destination... Next question If 6 Where do you feel you are losi…" at bounding box center [376, 195] width 421 height 63
click at [568, 136] on icon at bounding box center [565, 137] width 19 height 9
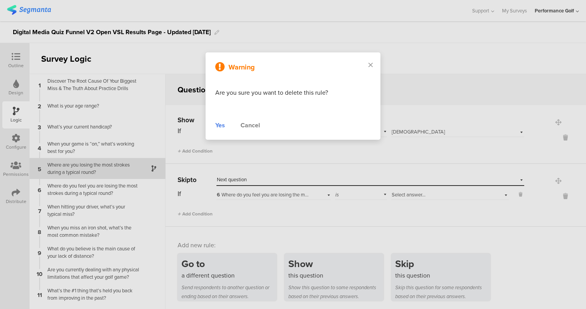
click at [220, 123] on div "Yes" at bounding box center [220, 125] width 10 height 9
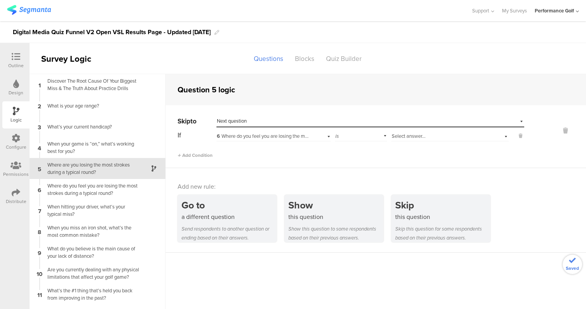
click at [308, 168] on div "Add new rule: Go to a different question Send respondents to another question o…" at bounding box center [376, 210] width 421 height 85
click at [121, 192] on div "Where do you feel you are losing the most strokes during a typical round?" at bounding box center [91, 189] width 97 height 15
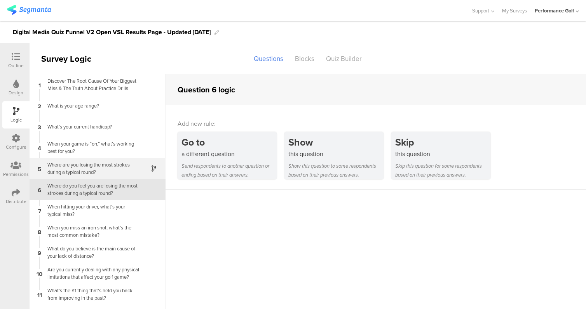
click at [131, 166] on div "Where are you losing the most strokes during a typical round?" at bounding box center [91, 168] width 97 height 15
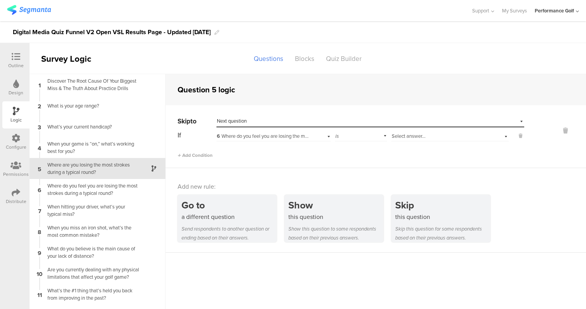
click at [439, 135] on div "Select answer..." at bounding box center [440, 136] width 96 height 7
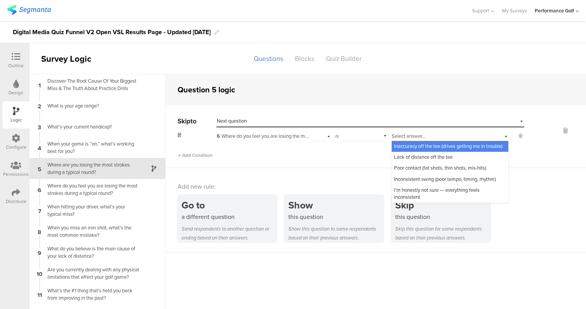
click at [351, 158] on div "Add Condition" at bounding box center [351, 152] width 347 height 14
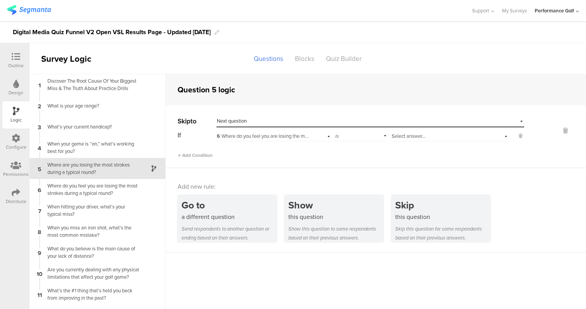
click at [275, 120] on div "Select destination... Next question" at bounding box center [365, 121] width 297 height 7
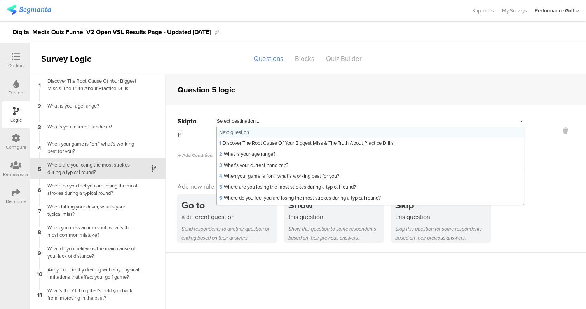
click at [275, 120] on div "Select destination... Next question" at bounding box center [335, 121] width 236 height 7
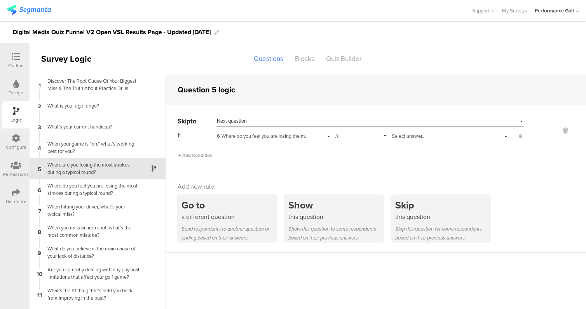
click at [329, 137] on div "6 Where do you feel you are losing the most strokes during a typical round?" at bounding box center [274, 135] width 114 height 12
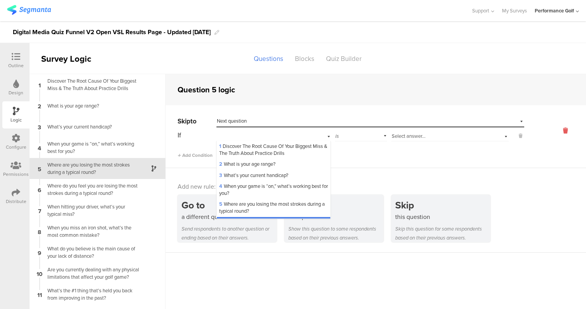
click at [566, 133] on icon at bounding box center [565, 130] width 19 height 9
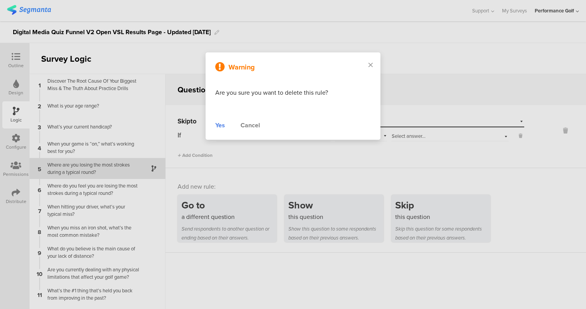
click at [217, 123] on div "Yes" at bounding box center [220, 125] width 10 height 9
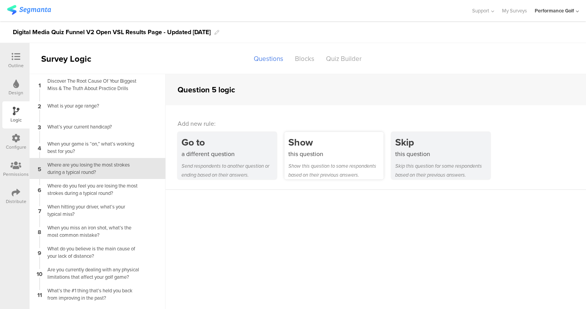
click at [337, 149] on div "Show" at bounding box center [335, 142] width 95 height 14
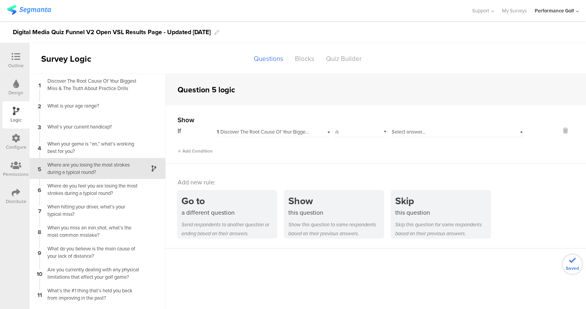
click at [400, 134] on span "Select answer..." at bounding box center [409, 131] width 34 height 7
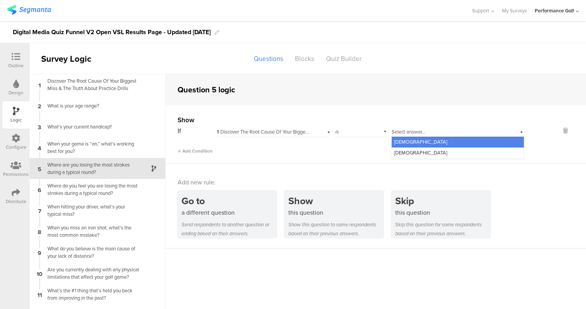
click at [409, 143] on div "[DEMOGRAPHIC_DATA]" at bounding box center [458, 142] width 132 height 11
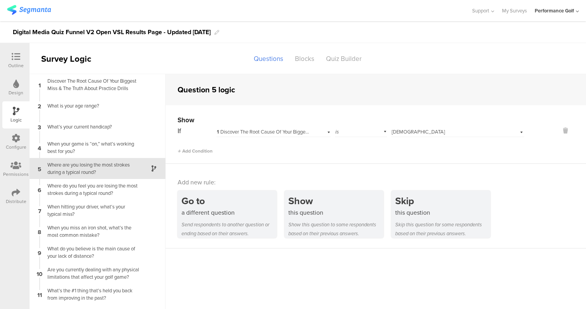
click at [343, 156] on div "Show If 1 Discover The Root Cause Of Your Biggest Miss & The Truth About Practi…" at bounding box center [376, 134] width 421 height 59
click at [110, 190] on div "Where do you feel you are losing the most strokes during a typical round?" at bounding box center [91, 189] width 97 height 15
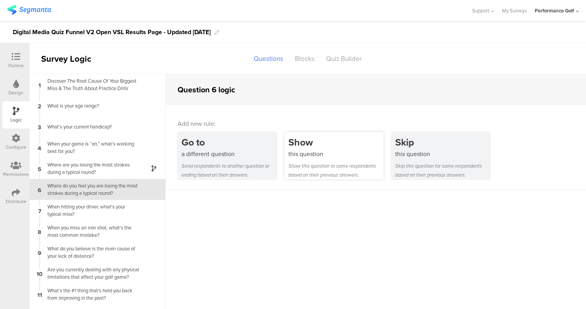
click at [348, 144] on div "Show" at bounding box center [335, 142] width 95 height 14
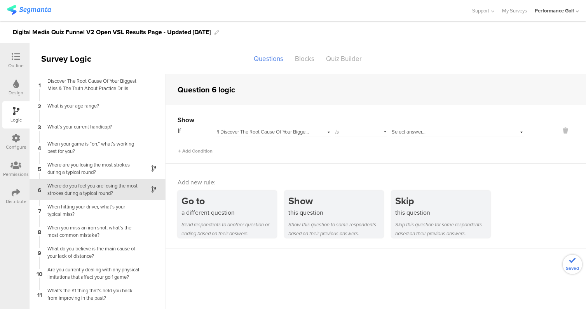
click at [413, 135] on span "Select answer..." at bounding box center [409, 131] width 34 height 7
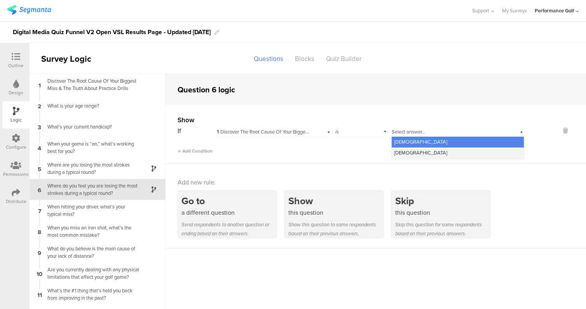
click at [413, 156] on div "[DEMOGRAPHIC_DATA]" at bounding box center [458, 153] width 132 height 11
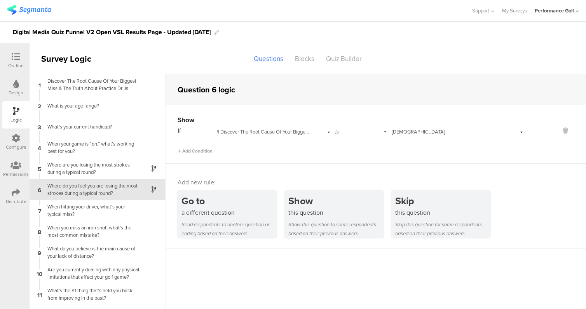
click at [281, 162] on div "Show If 1 Discover The Root Cause Of Your Biggest Miss & The Truth About Practi…" at bounding box center [376, 134] width 421 height 59
click at [130, 175] on div "Where are you losing the most strokes during a typical round?" at bounding box center [91, 168] width 97 height 15
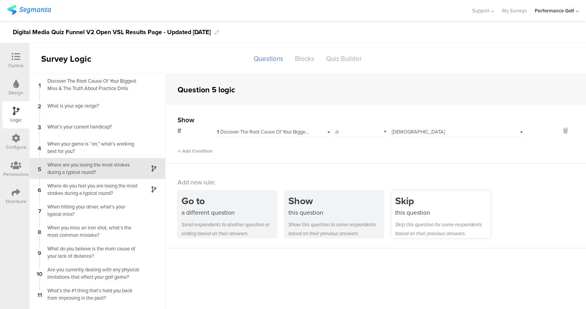
click at [444, 213] on div "this question" at bounding box center [442, 212] width 95 height 9
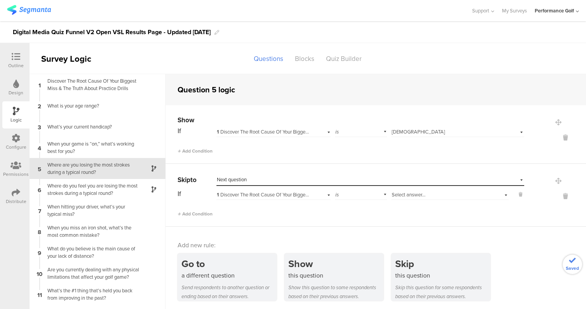
click at [419, 196] on span "Select answer..." at bounding box center [409, 194] width 34 height 7
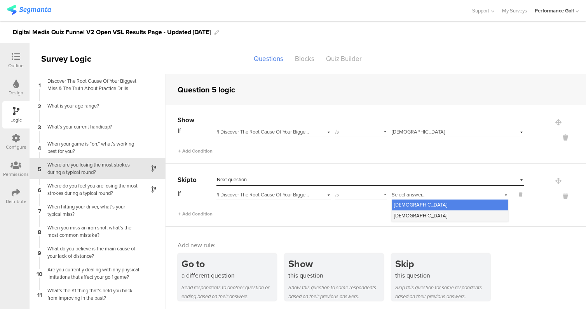
click at [414, 216] on div "[DEMOGRAPHIC_DATA]" at bounding box center [450, 216] width 117 height 11
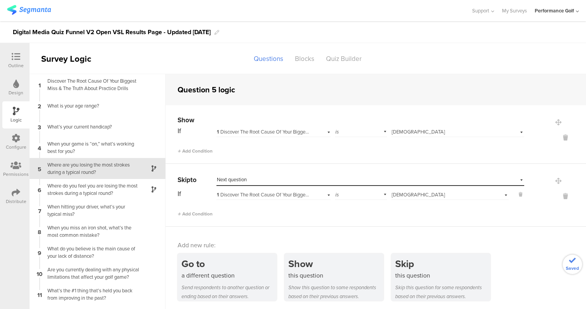
click at [325, 196] on div "1 Discover The Root Cause Of Your Biggest Miss & The Truth About Practice Drills" at bounding box center [274, 194] width 114 height 12
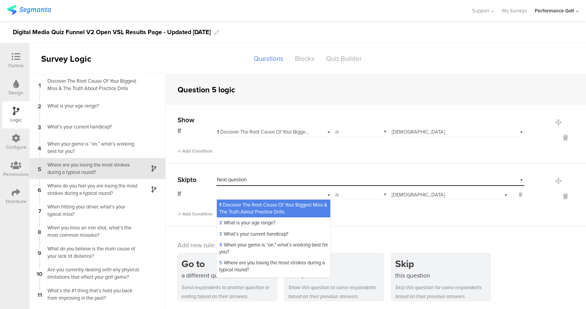
click at [315, 204] on span "1 Discover The Root Cause Of Your Biggest Miss & The Truth About Practice Drills" at bounding box center [273, 208] width 108 height 14
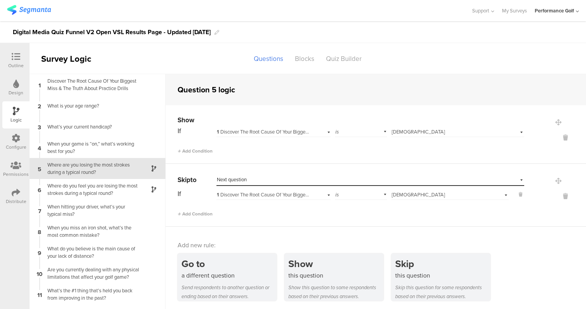
click at [350, 215] on div "Add Condition" at bounding box center [351, 211] width 347 height 14
click at [126, 192] on div "Where do you feel you are losing the most strokes during a typical round?" at bounding box center [91, 189] width 97 height 15
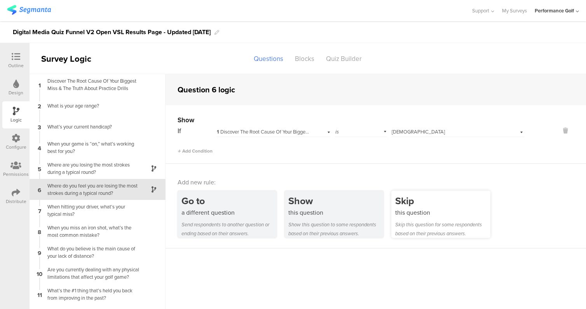
click at [440, 208] on div "Skip" at bounding box center [442, 201] width 95 height 14
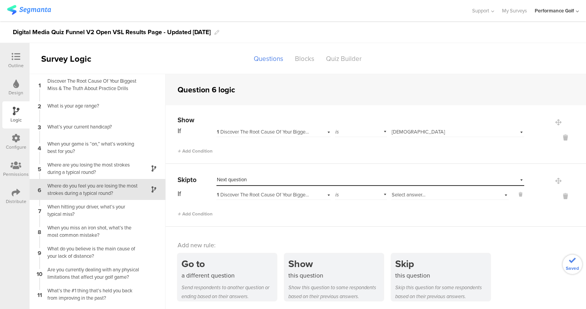
click at [413, 194] on span "Select answer..." at bounding box center [409, 194] width 34 height 7
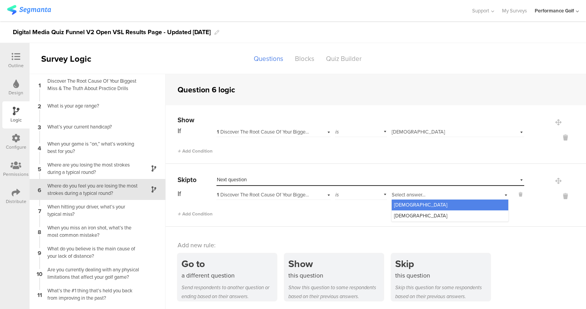
click at [409, 208] on div "[DEMOGRAPHIC_DATA]" at bounding box center [450, 205] width 117 height 11
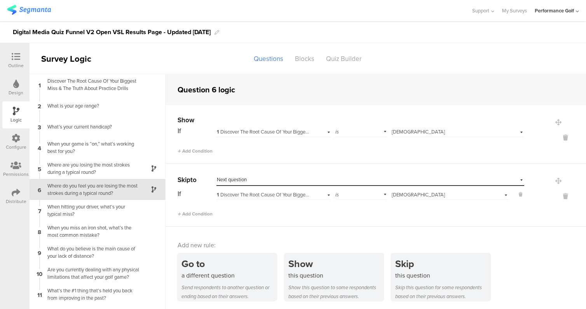
click at [315, 214] on div "Add Condition" at bounding box center [351, 211] width 347 height 14
